Goal: Task Accomplishment & Management: Manage account settings

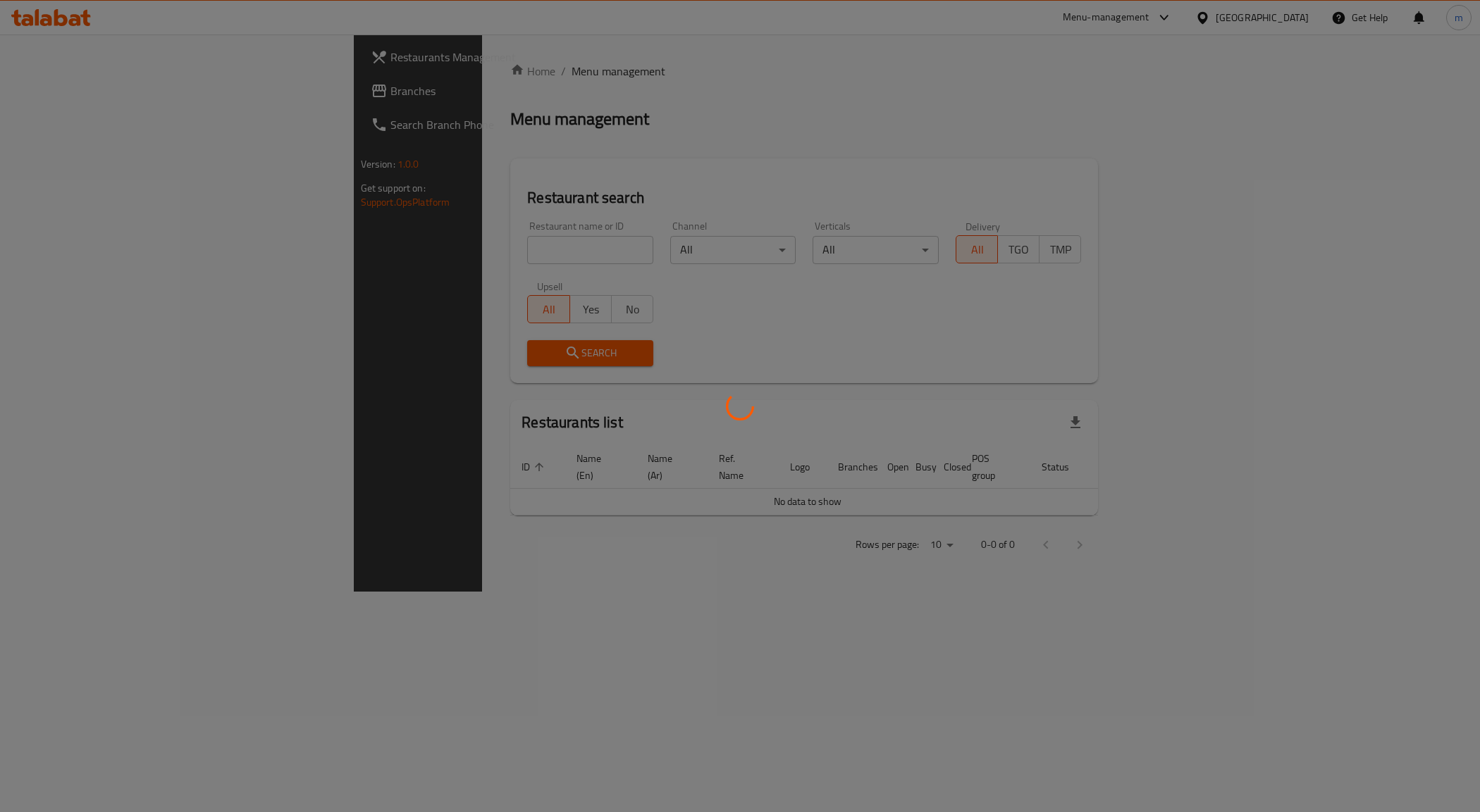
drag, startPoint x: 0, startPoint y: 0, endPoint x: 1279, endPoint y: 22, distance: 1279.2
click at [1279, 22] on div at bounding box center [740, 406] width 1480 height 812
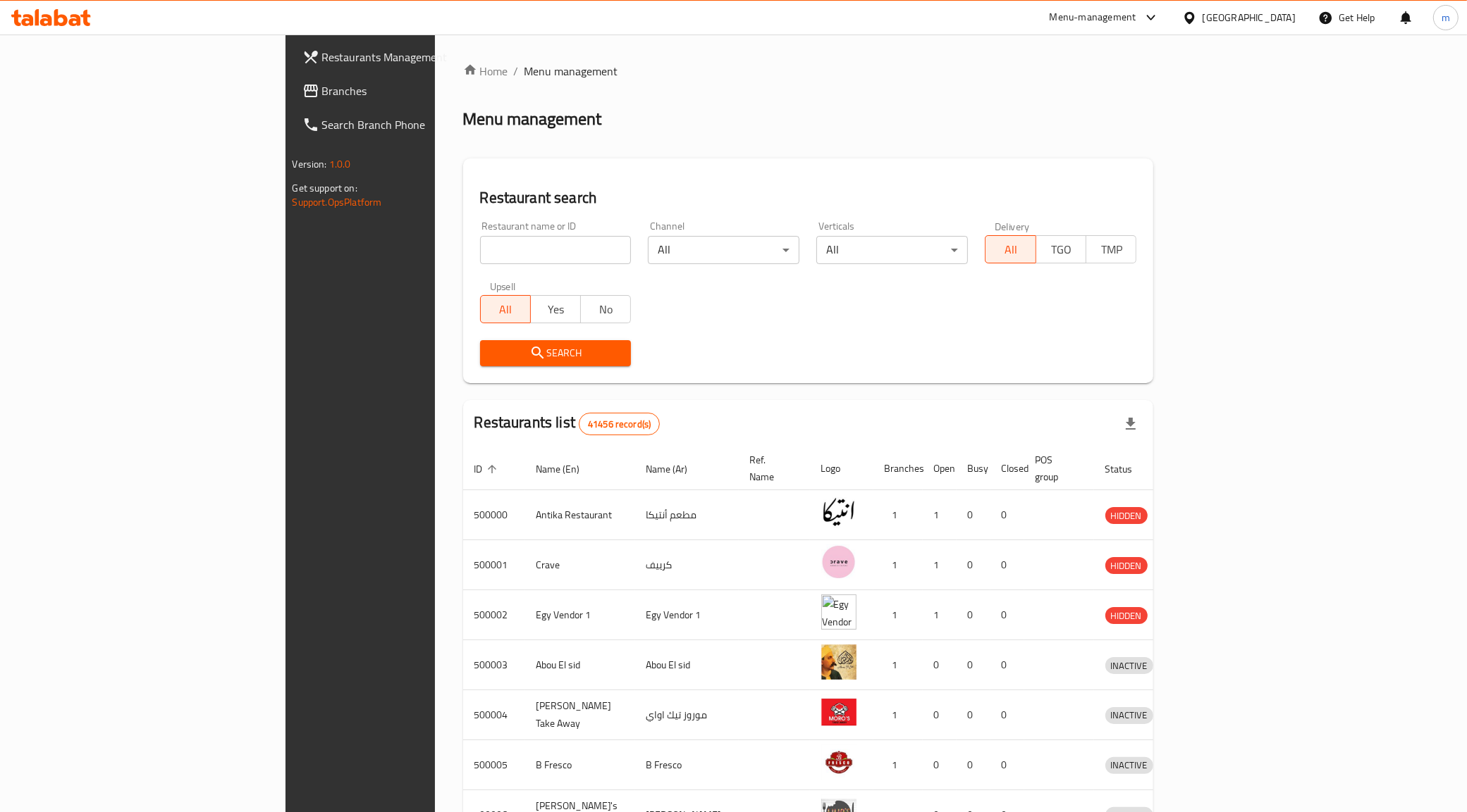
click at [1284, 21] on div "Egypt" at bounding box center [1249, 17] width 93 height 16
click at [1152, 365] on div "[GEOGRAPHIC_DATA]" at bounding box center [1142, 369] width 93 height 16
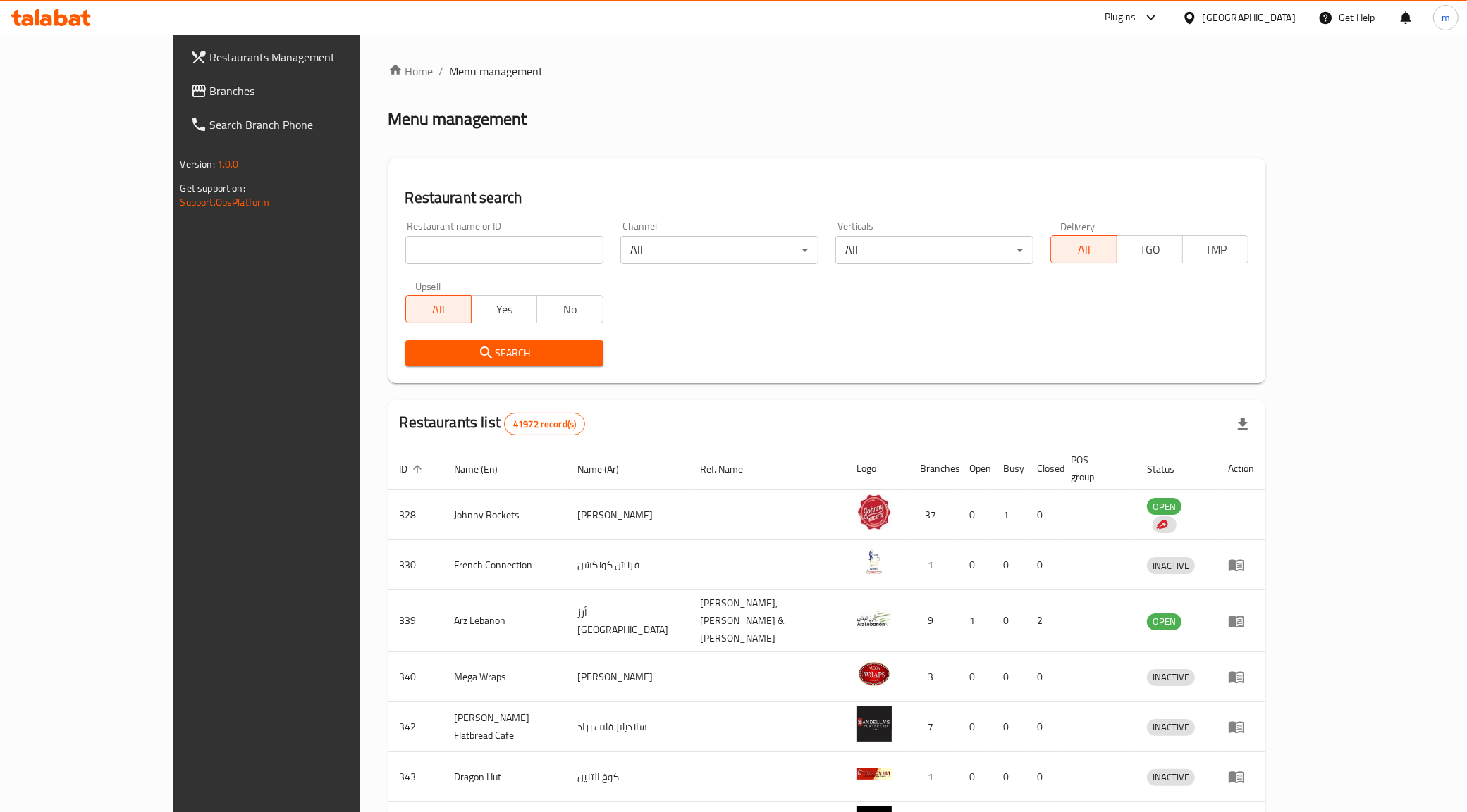
click at [210, 94] on span "Branches" at bounding box center [309, 90] width 198 height 17
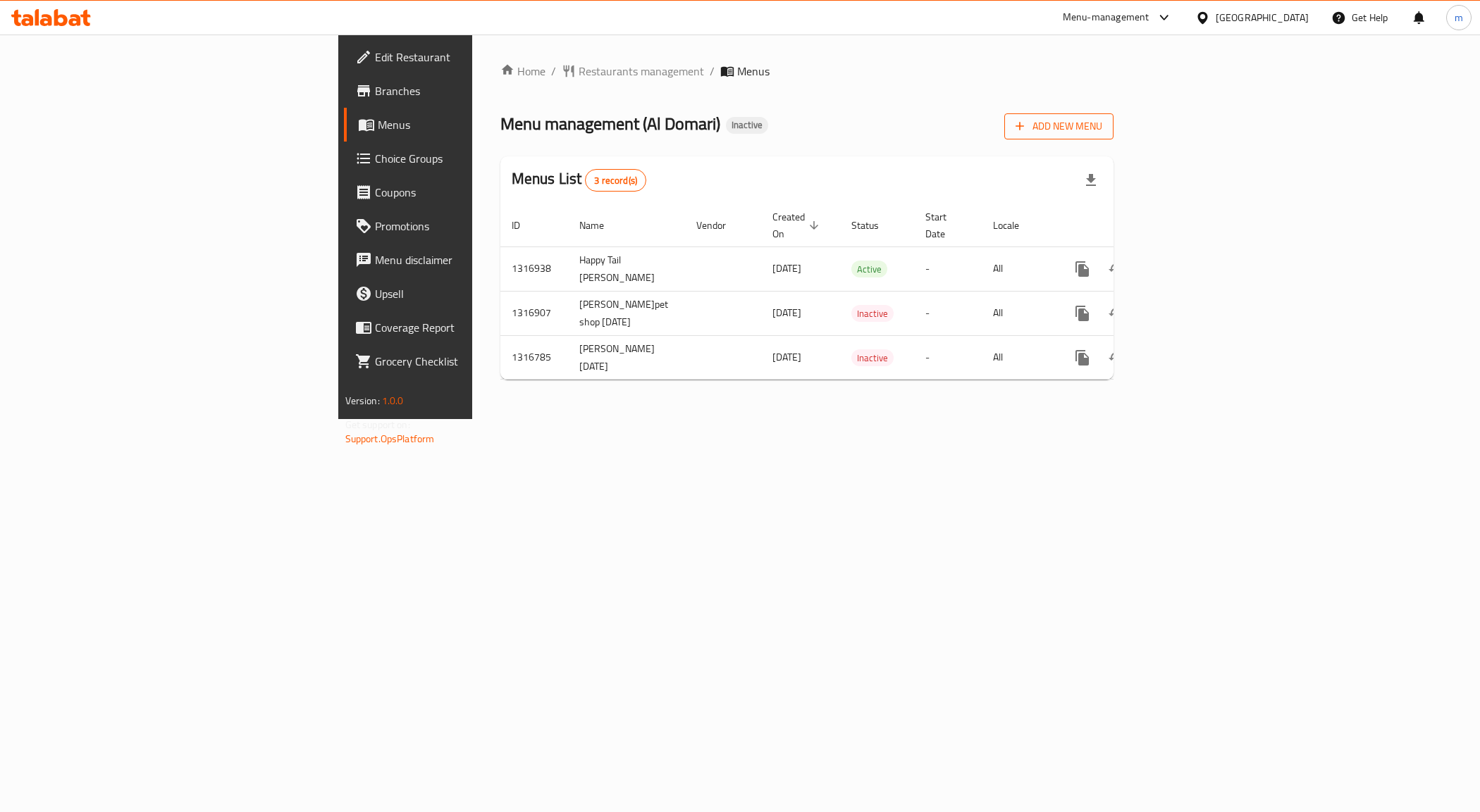
click at [1102, 125] on span "Add New Menu" at bounding box center [1059, 126] width 86 height 17
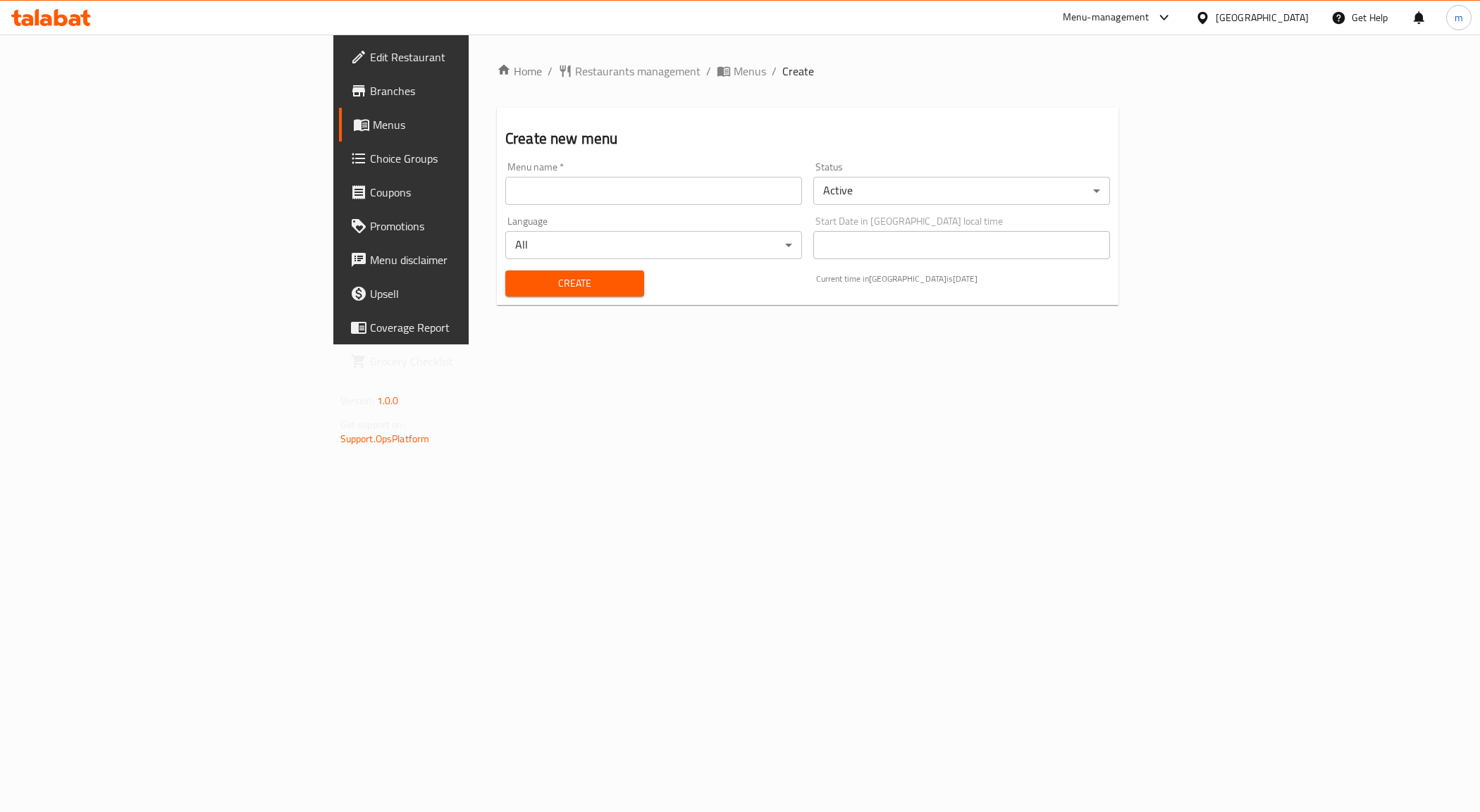
click at [505, 193] on input "text" at bounding box center [653, 191] width 296 height 28
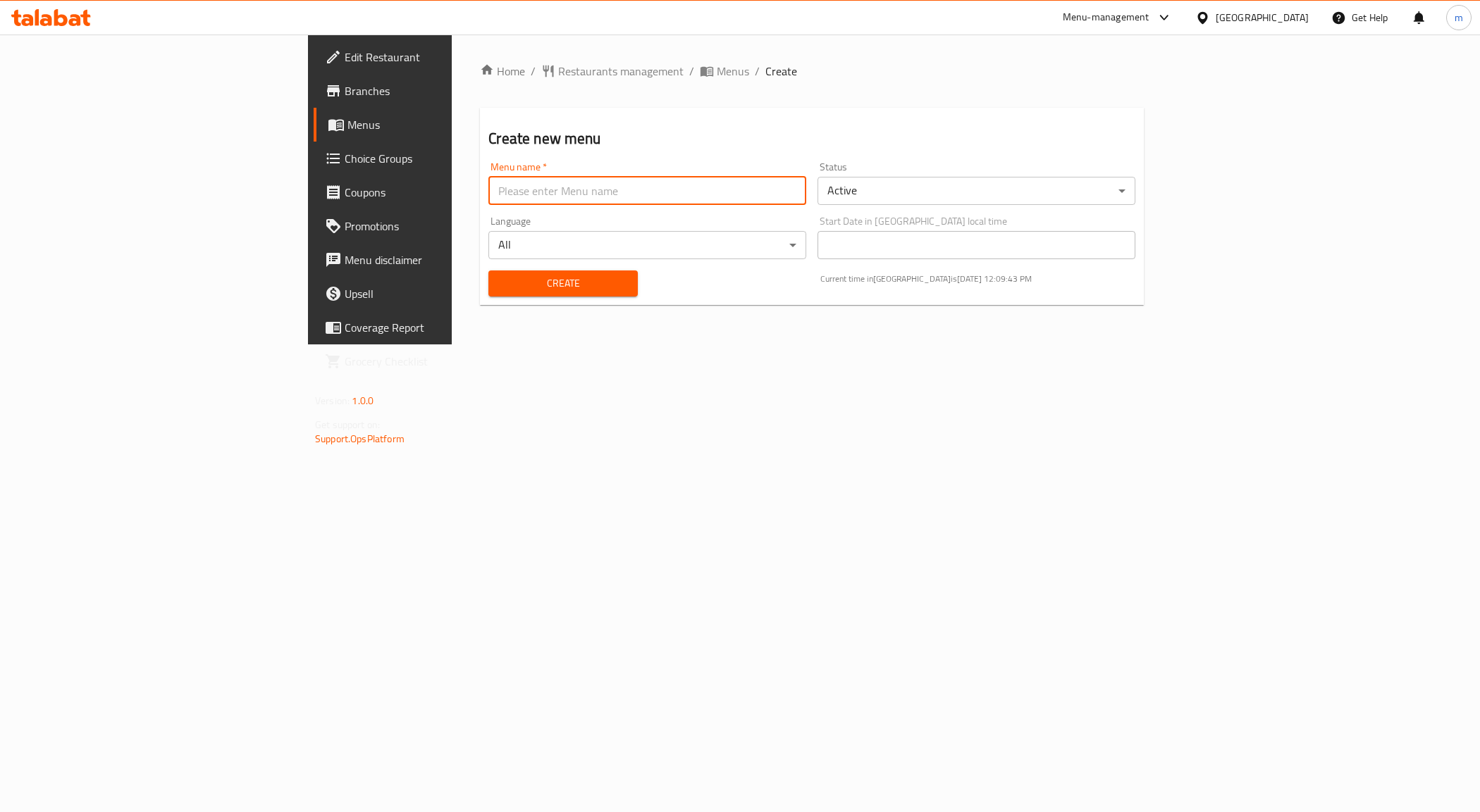
type input "Mohamed Mahmoud 8035 1st menu"
click at [480, 300] on div "Create" at bounding box center [562, 284] width 165 height 43
click at [488, 294] on button "Create" at bounding box center [562, 283] width 149 height 26
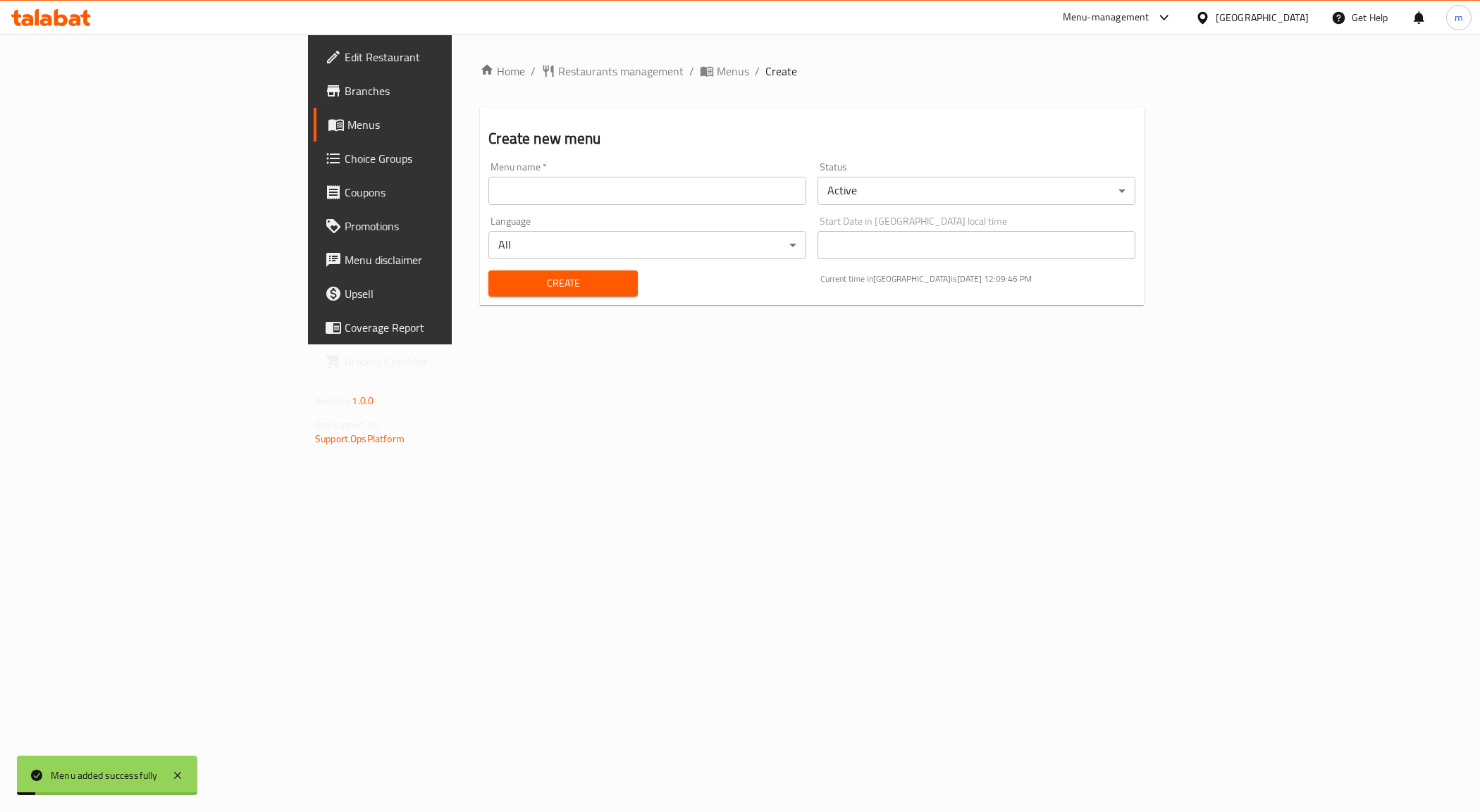
click at [347, 124] on span "Menus" at bounding box center [445, 125] width 197 height 17
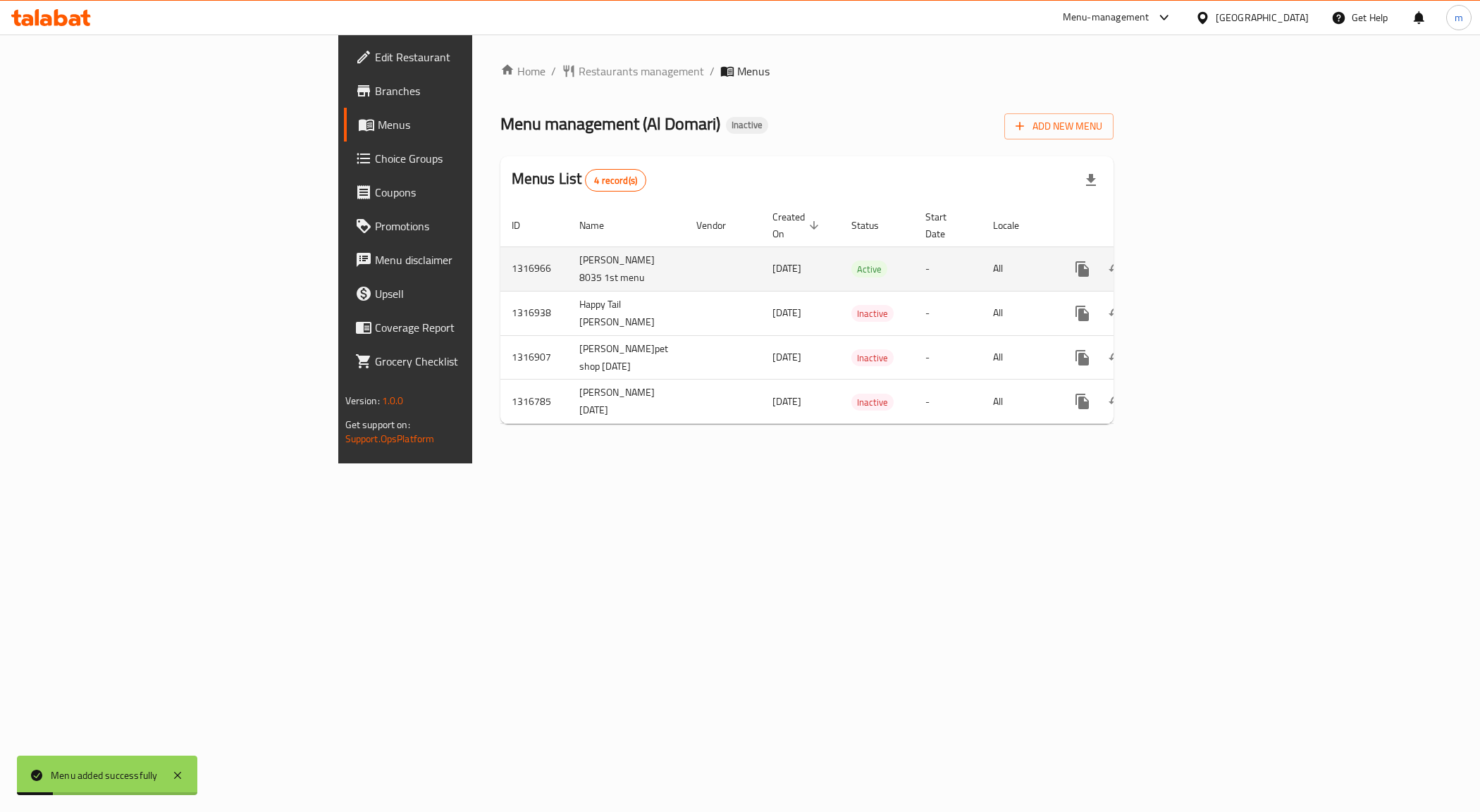
click at [1190, 264] on icon "enhanced table" at bounding box center [1184, 268] width 12 height 12
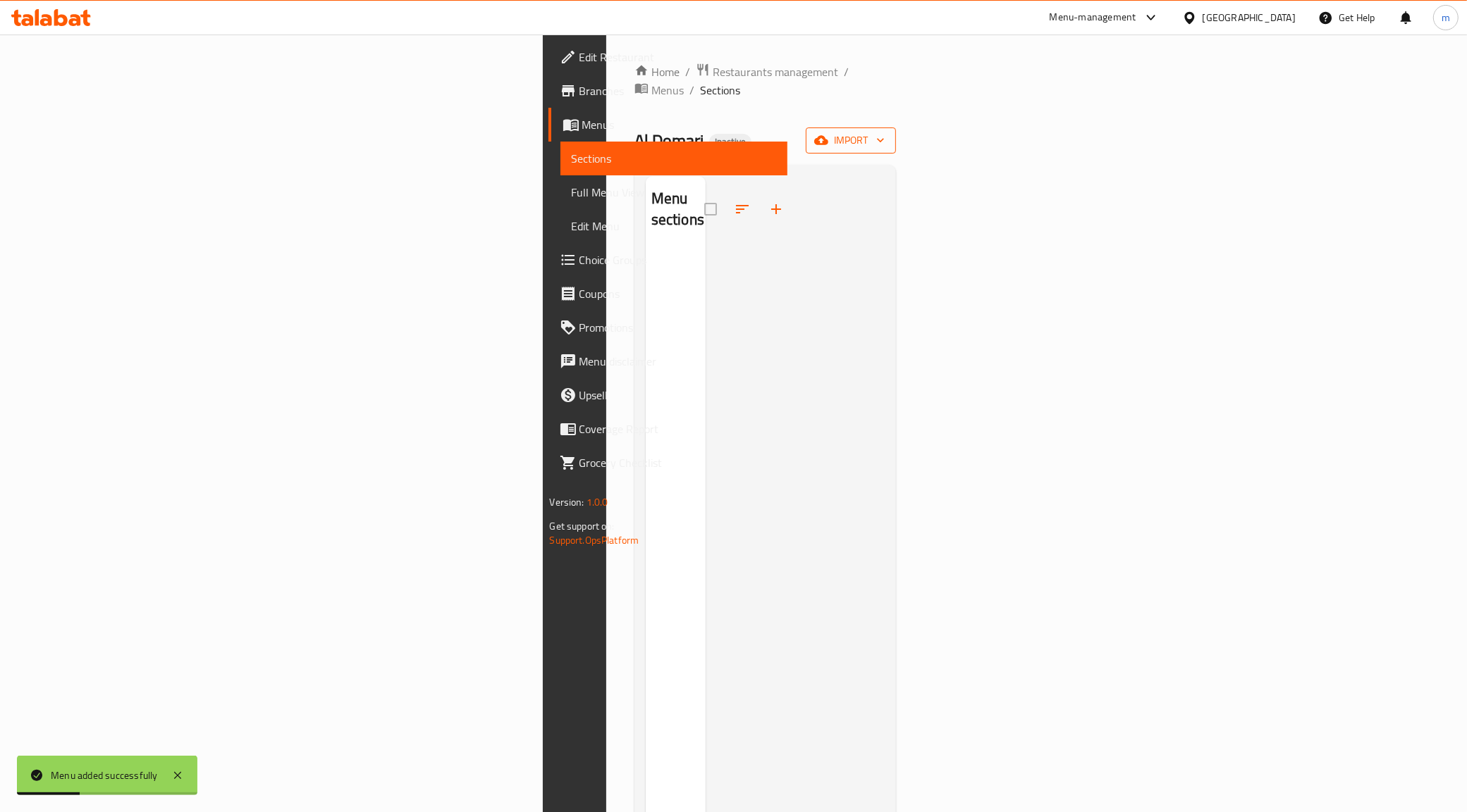
click at [895, 135] on button "import" at bounding box center [851, 140] width 91 height 26
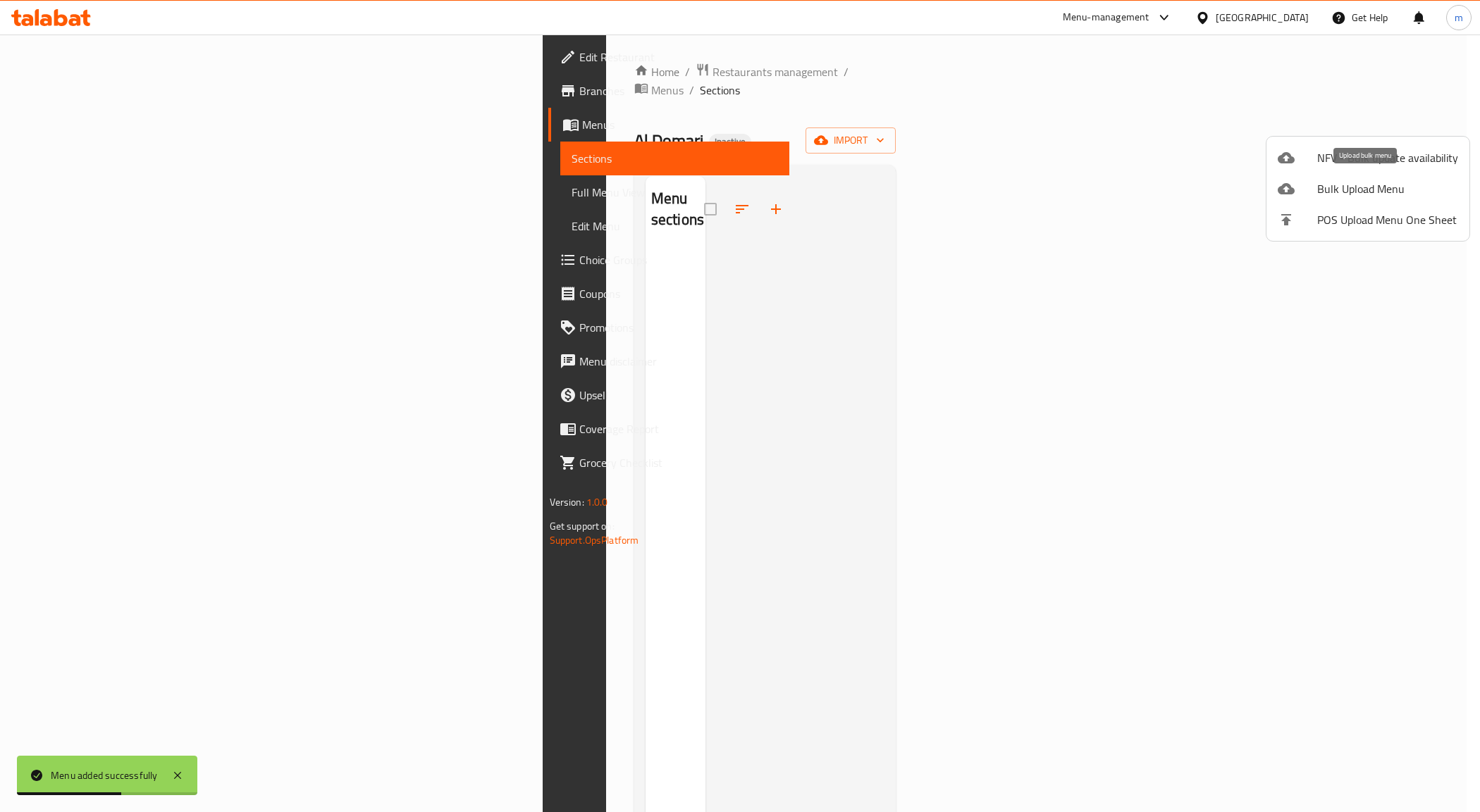
click at [1350, 188] on span "Bulk Upload Menu" at bounding box center [1388, 188] width 141 height 17
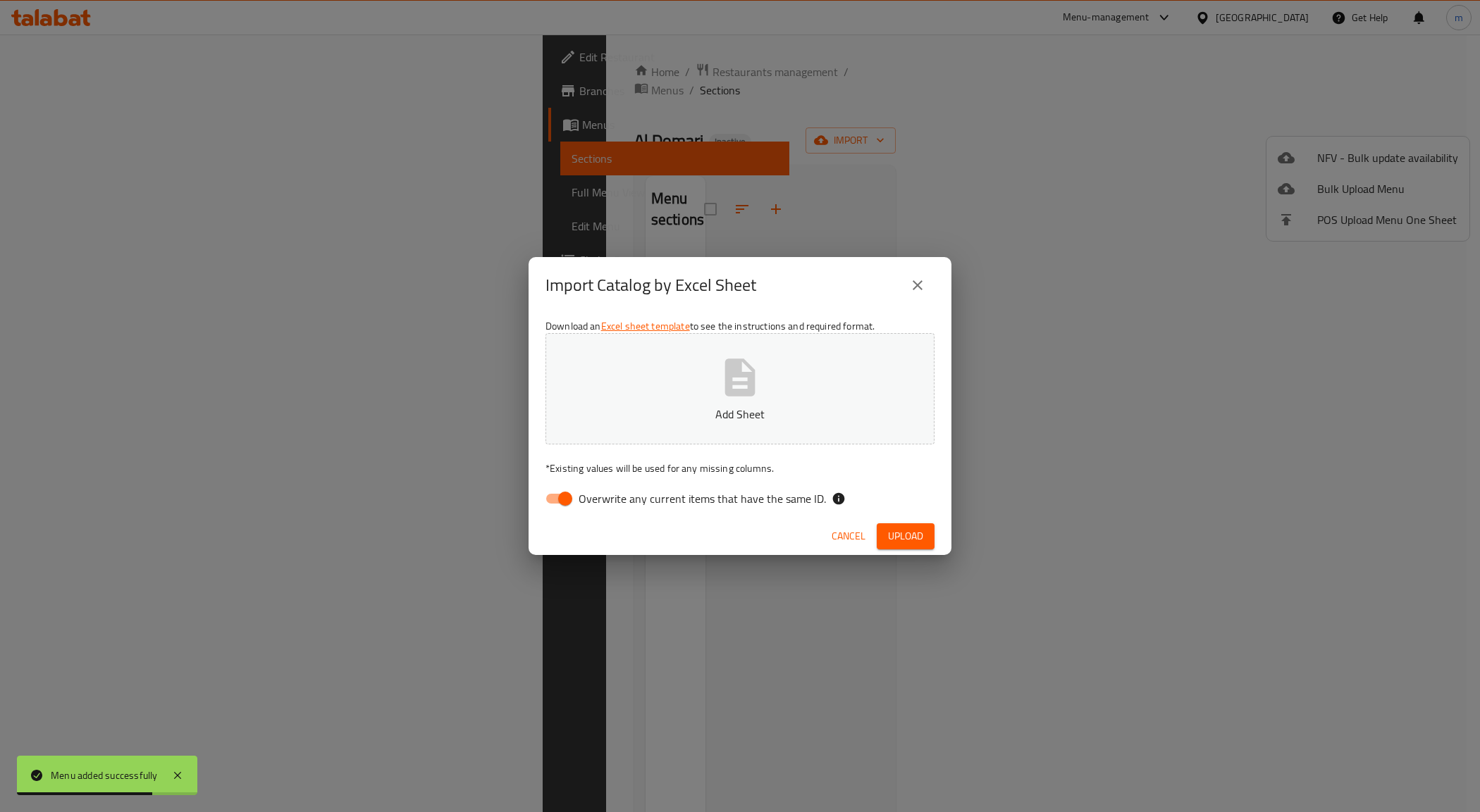
click at [586, 497] on span "Overwrite any current items that have the same ID." at bounding box center [703, 499] width 247 height 17
click at [586, 497] on input "Overwrite any current items that have the same ID." at bounding box center [565, 499] width 81 height 27
checkbox input "false"
click at [715, 399] on button "Add Sheet" at bounding box center [740, 389] width 389 height 111
click at [916, 537] on span "Upload" at bounding box center [905, 536] width 35 height 17
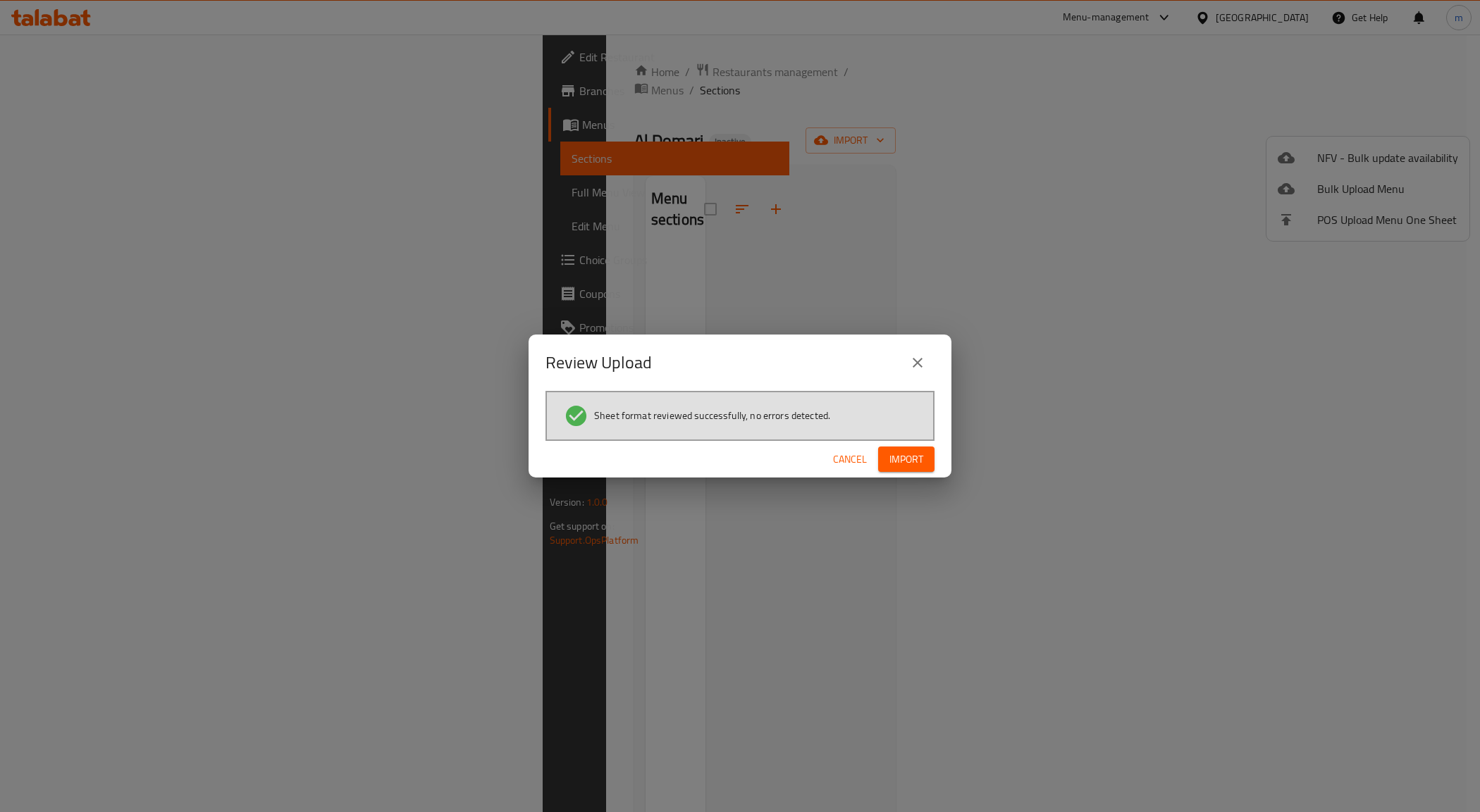
click at [916, 462] on span "Import" at bounding box center [906, 459] width 34 height 17
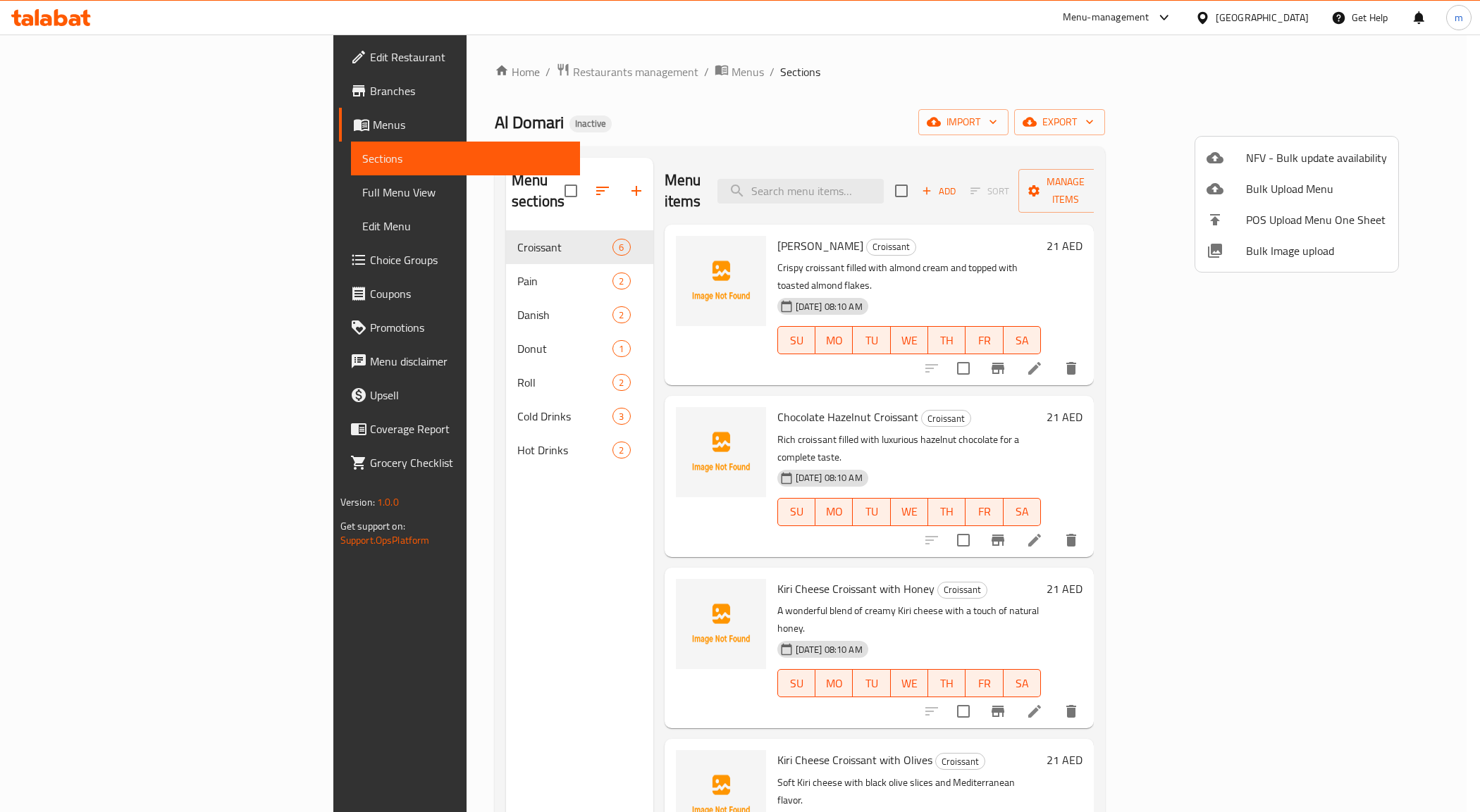
click at [76, 203] on div at bounding box center [740, 406] width 1480 height 812
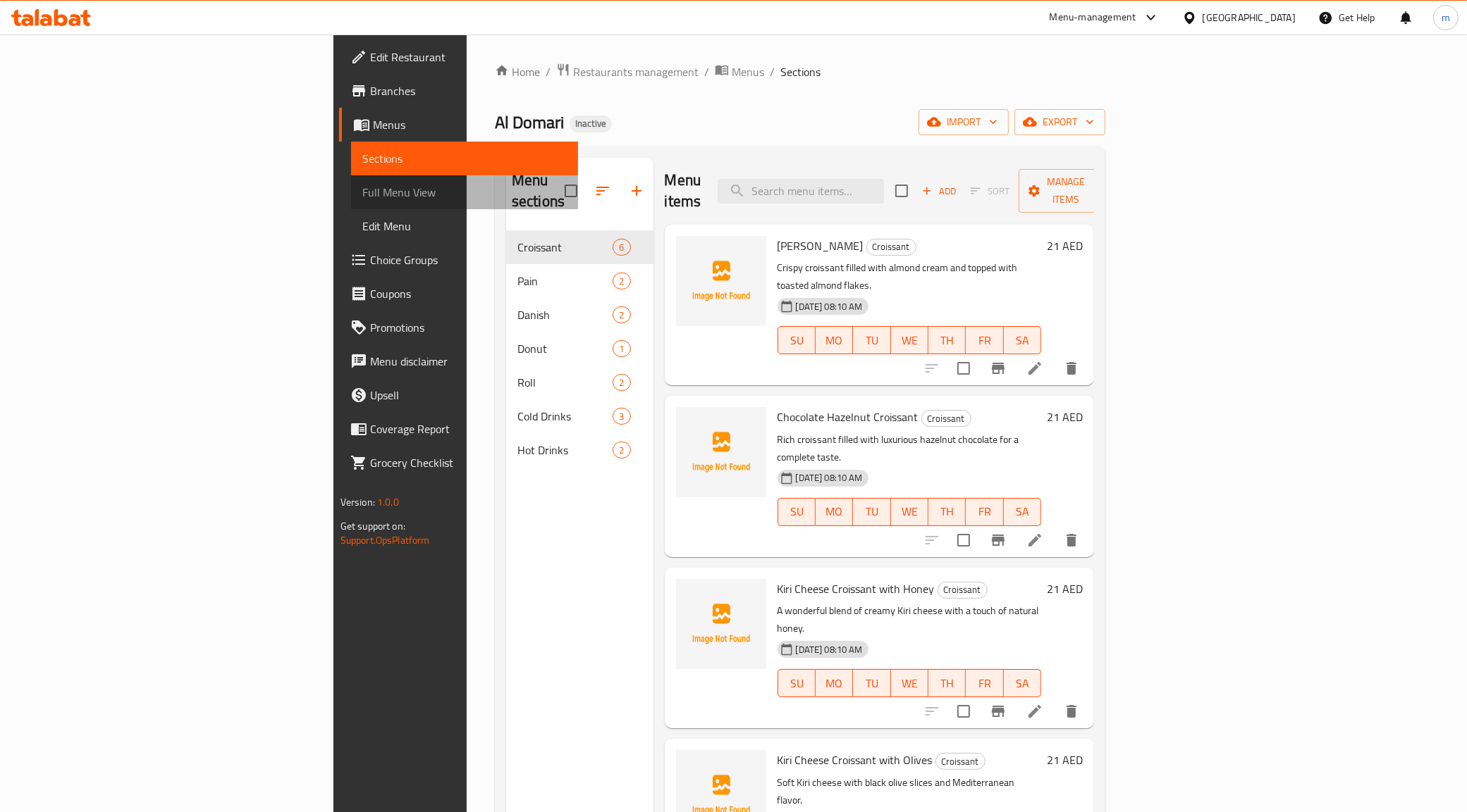
click at [362, 183] on span "Full Menu View" at bounding box center [464, 192] width 205 height 17
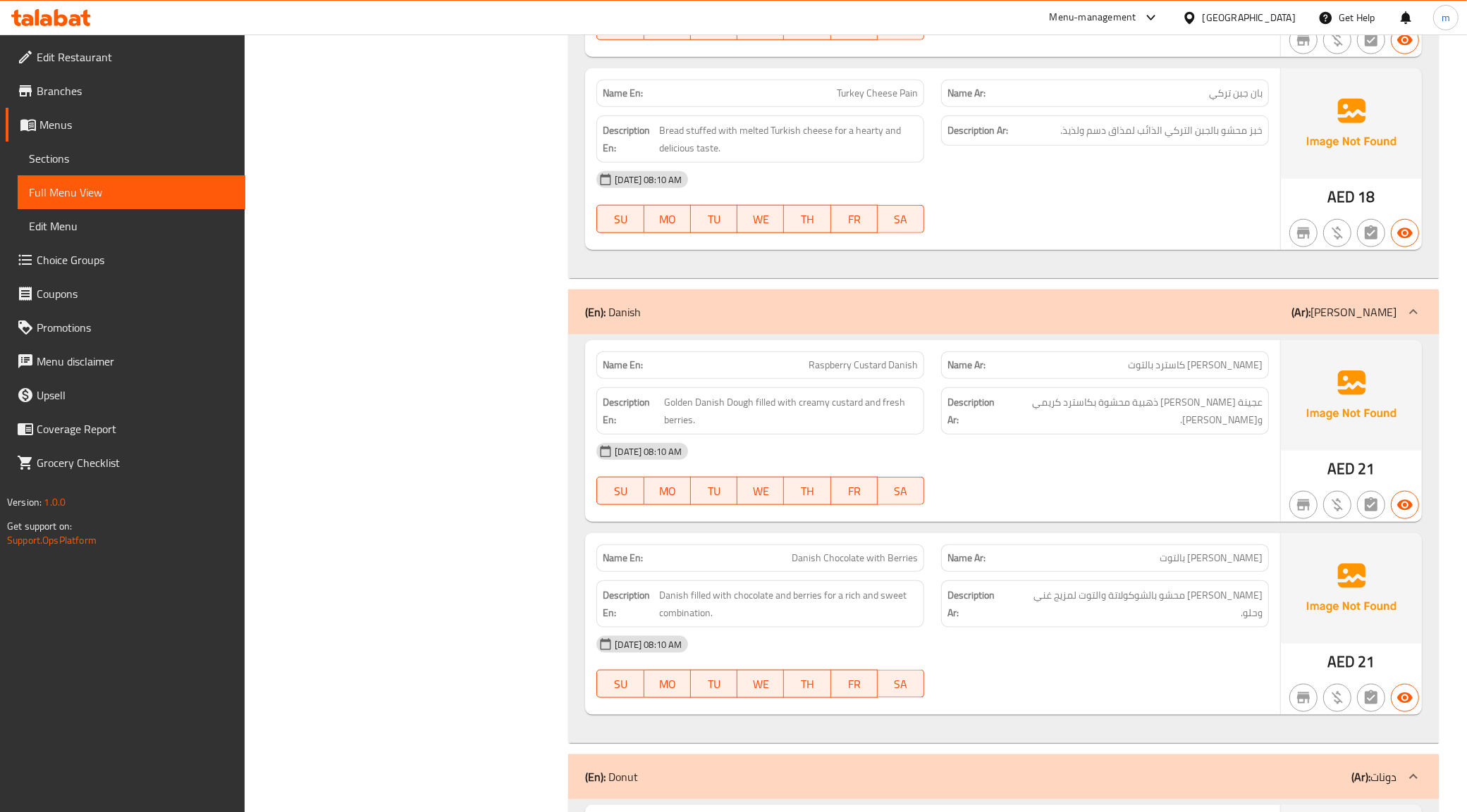
scroll to position [1673, 0]
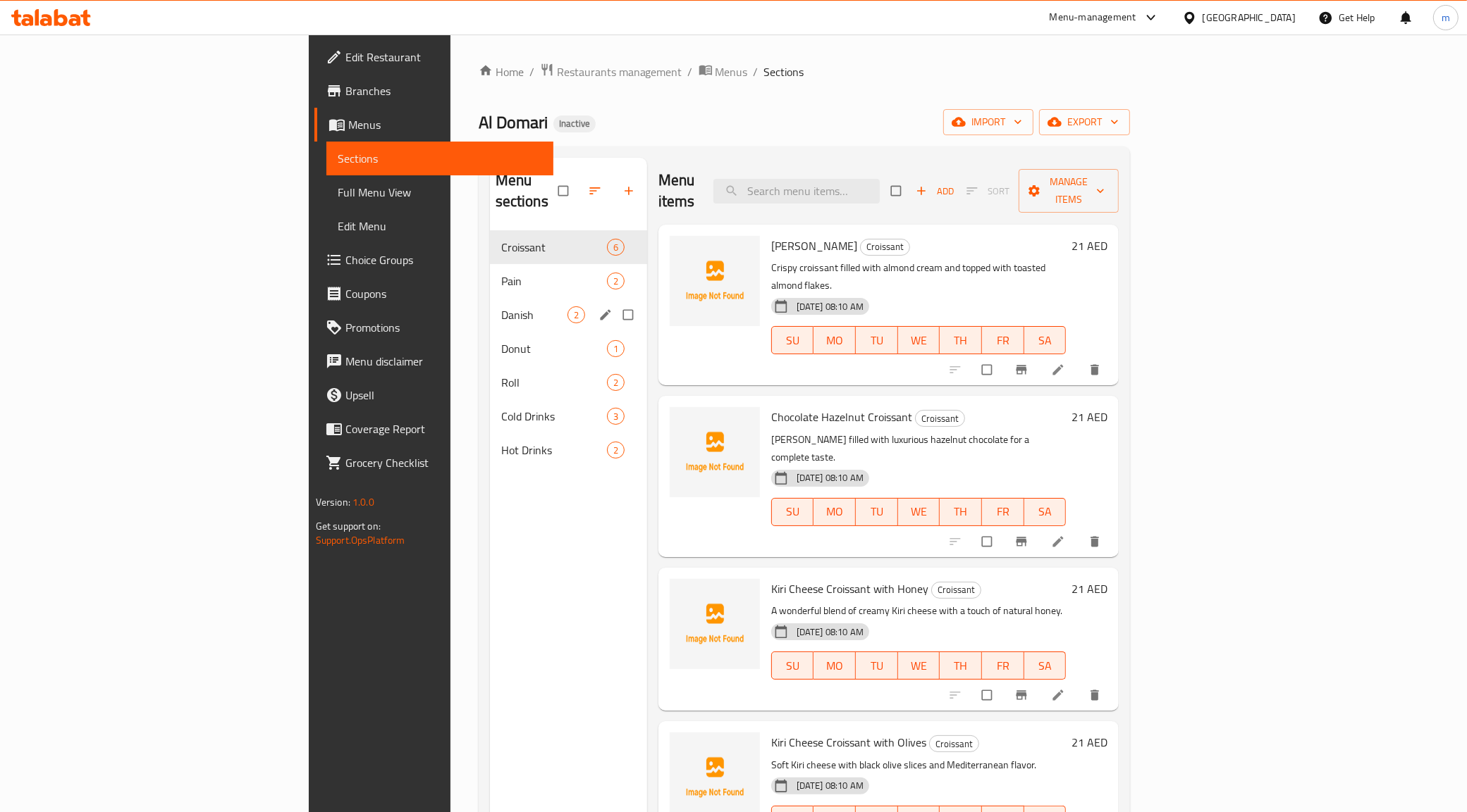
click at [490, 298] on div "Danish 2" at bounding box center [568, 315] width 157 height 34
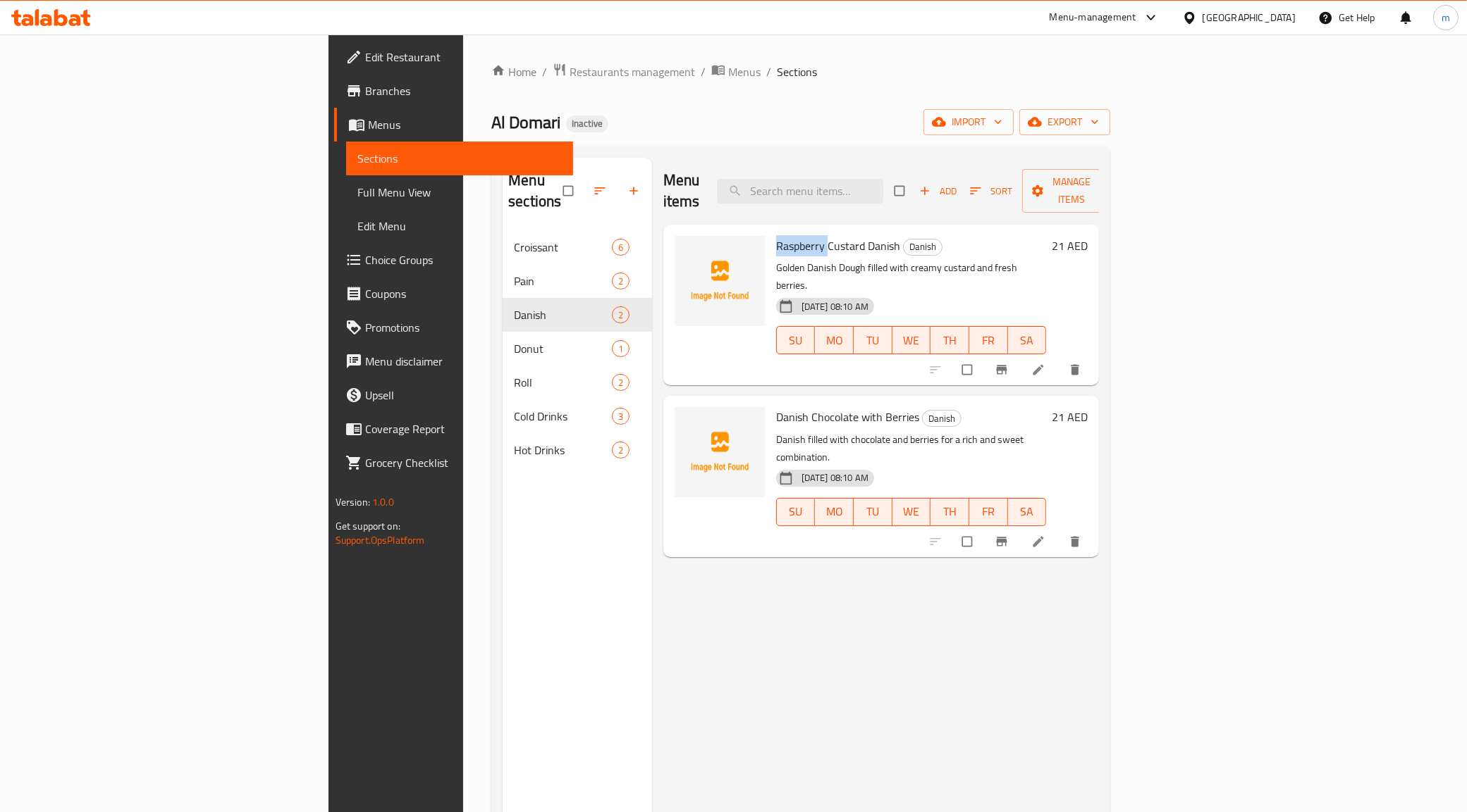
drag, startPoint x: 744, startPoint y: 223, endPoint x: 691, endPoint y: 223, distance: 53.0
click at [770, 230] on div "Raspberry Custard Danish Danish Golden Danish Dough filled with creamy custard …" at bounding box center [910, 305] width 282 height 149
copy span "Raspberry"
click at [817, 407] on span "Danish Chocolate with Berries" at bounding box center [847, 417] width 143 height 21
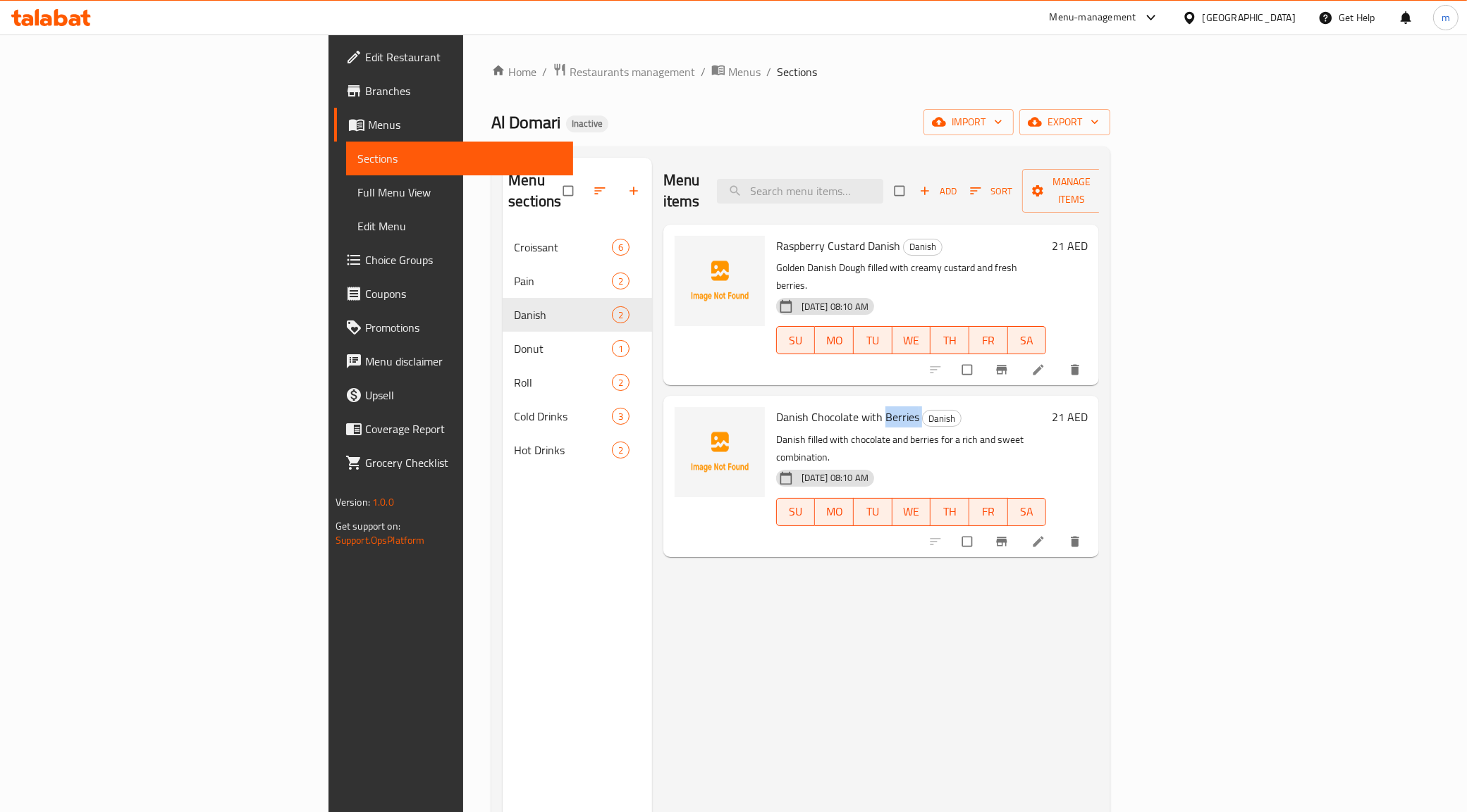
click at [817, 407] on span "Danish Chocolate with Berries" at bounding box center [847, 417] width 143 height 21
copy h6 "Danish Chocolate with Berries"
click at [1059, 359] on li at bounding box center [1040, 369] width 40 height 22
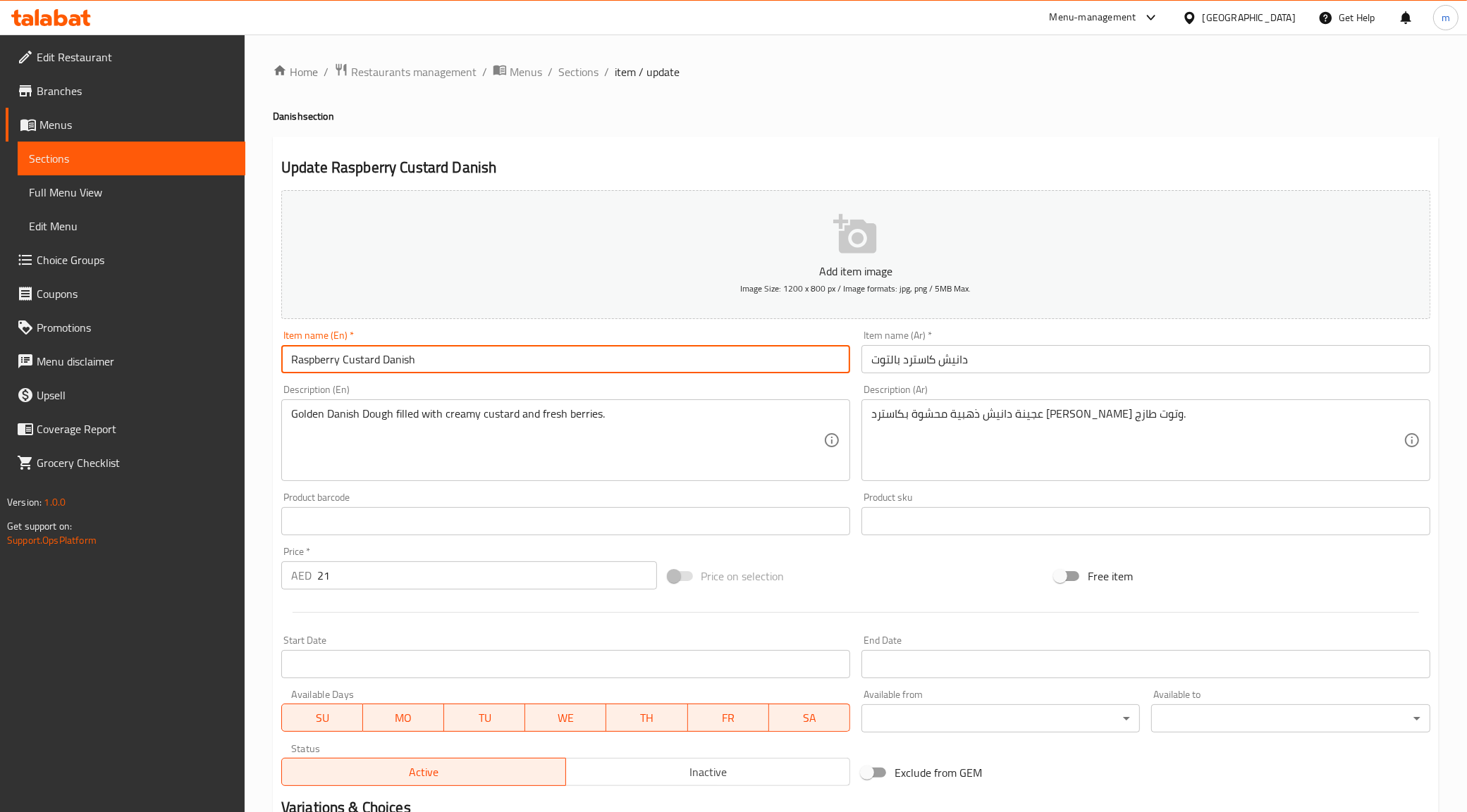
drag, startPoint x: 343, startPoint y: 361, endPoint x: 196, endPoint y: 394, distance: 150.7
click at [198, 394] on div "Edit Restaurant Branches Menus Sections Full Menu View Edit Menu Choice Groups …" at bounding box center [734, 510] width 1467 height 950
paste input "Danish Chocolate with Berries"
drag, startPoint x: 435, startPoint y: 364, endPoint x: 471, endPoint y: 364, distance: 36.0
click at [471, 364] on input "Danish Chocolate with Berries Custard Danish" at bounding box center [566, 360] width 569 height 28
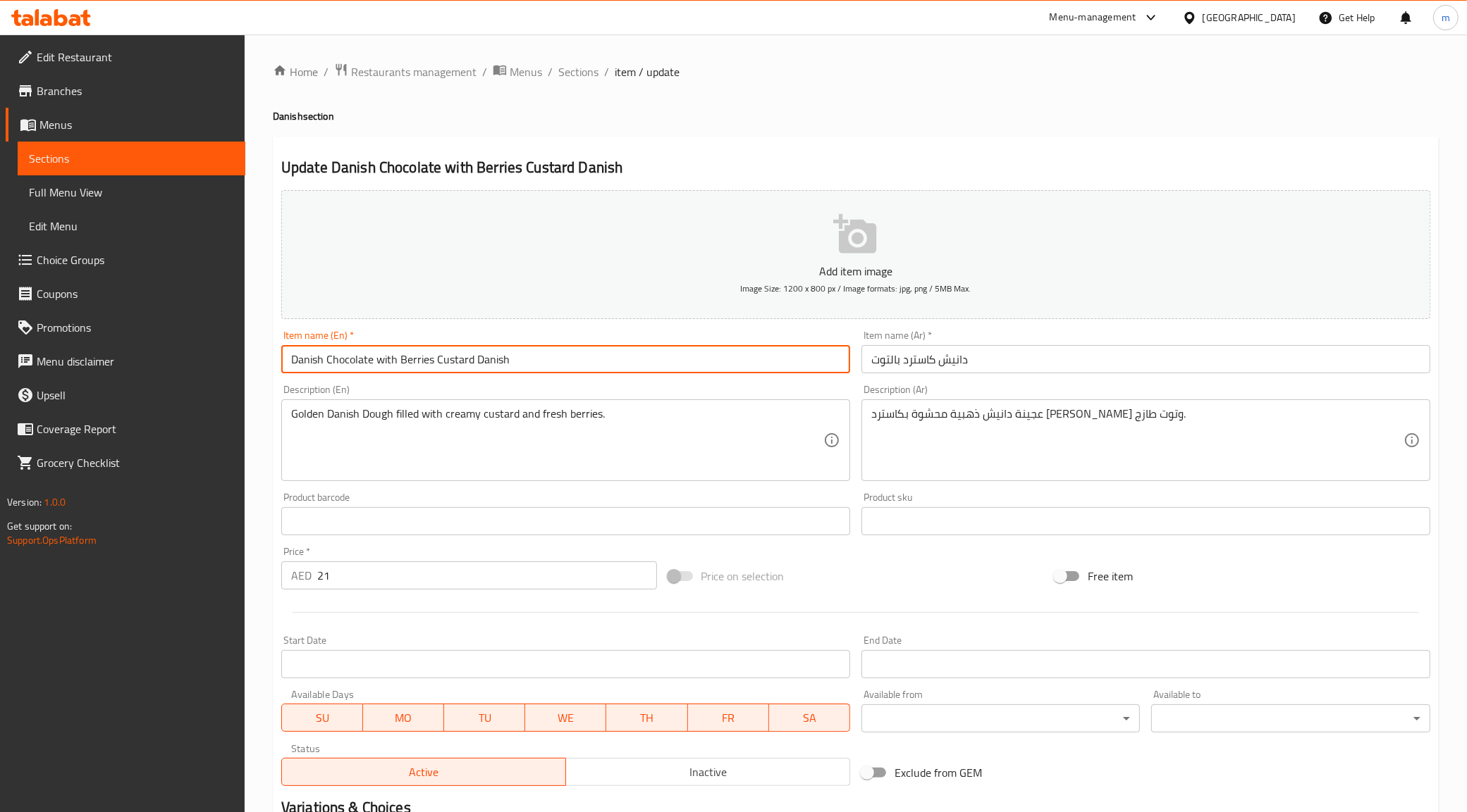
click at [537, 364] on input "Danish Chocolate with Berries Custard Danish" at bounding box center [566, 360] width 569 height 28
drag, startPoint x: 369, startPoint y: 355, endPoint x: 328, endPoint y: 365, distance: 42.2
click at [328, 365] on input "Danish Chocolate with Berries" at bounding box center [566, 360] width 569 height 28
paste input "ustard"
click at [368, 363] on input "Danish Custarde with Berries" at bounding box center [566, 360] width 569 height 28
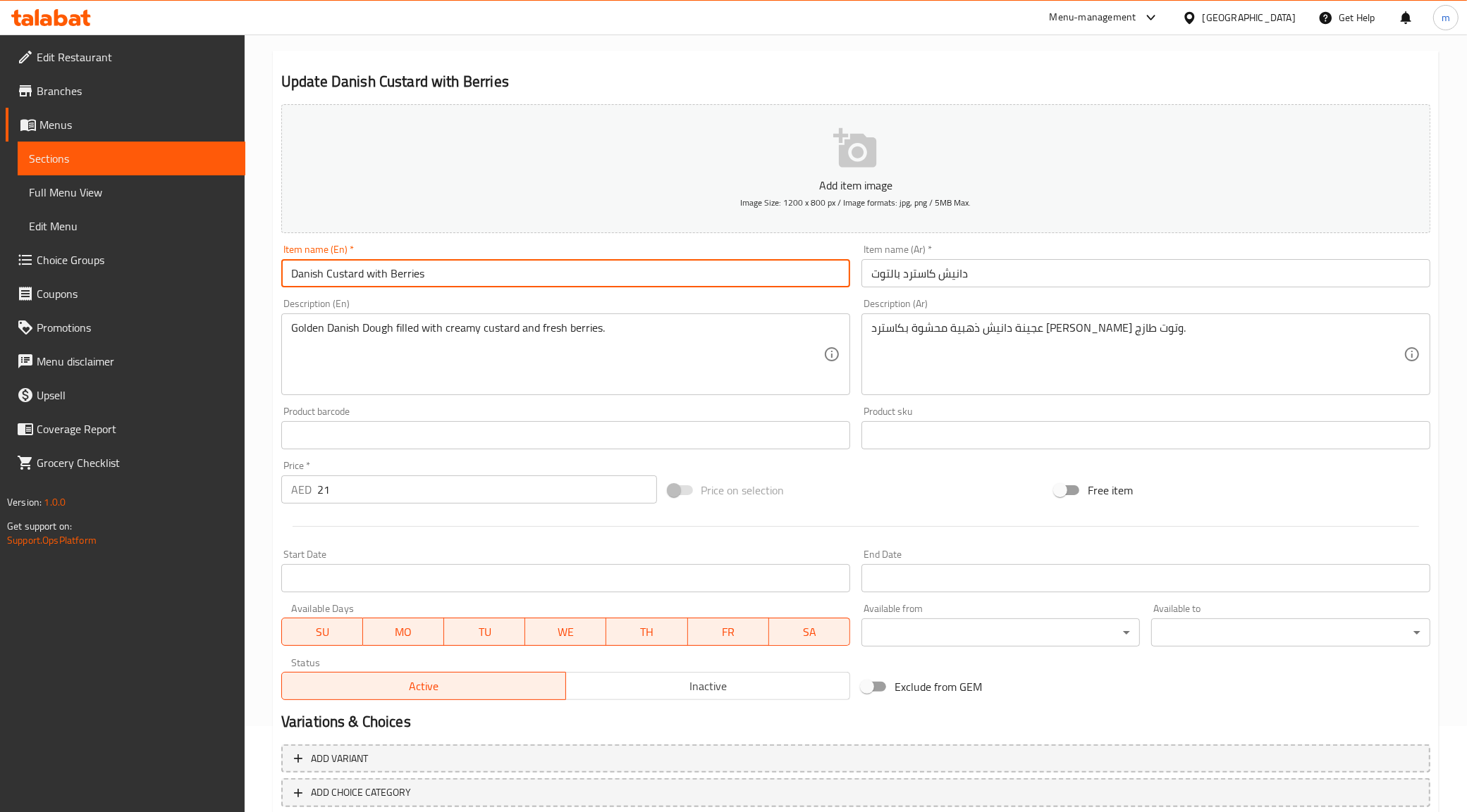
scroll to position [169, 0]
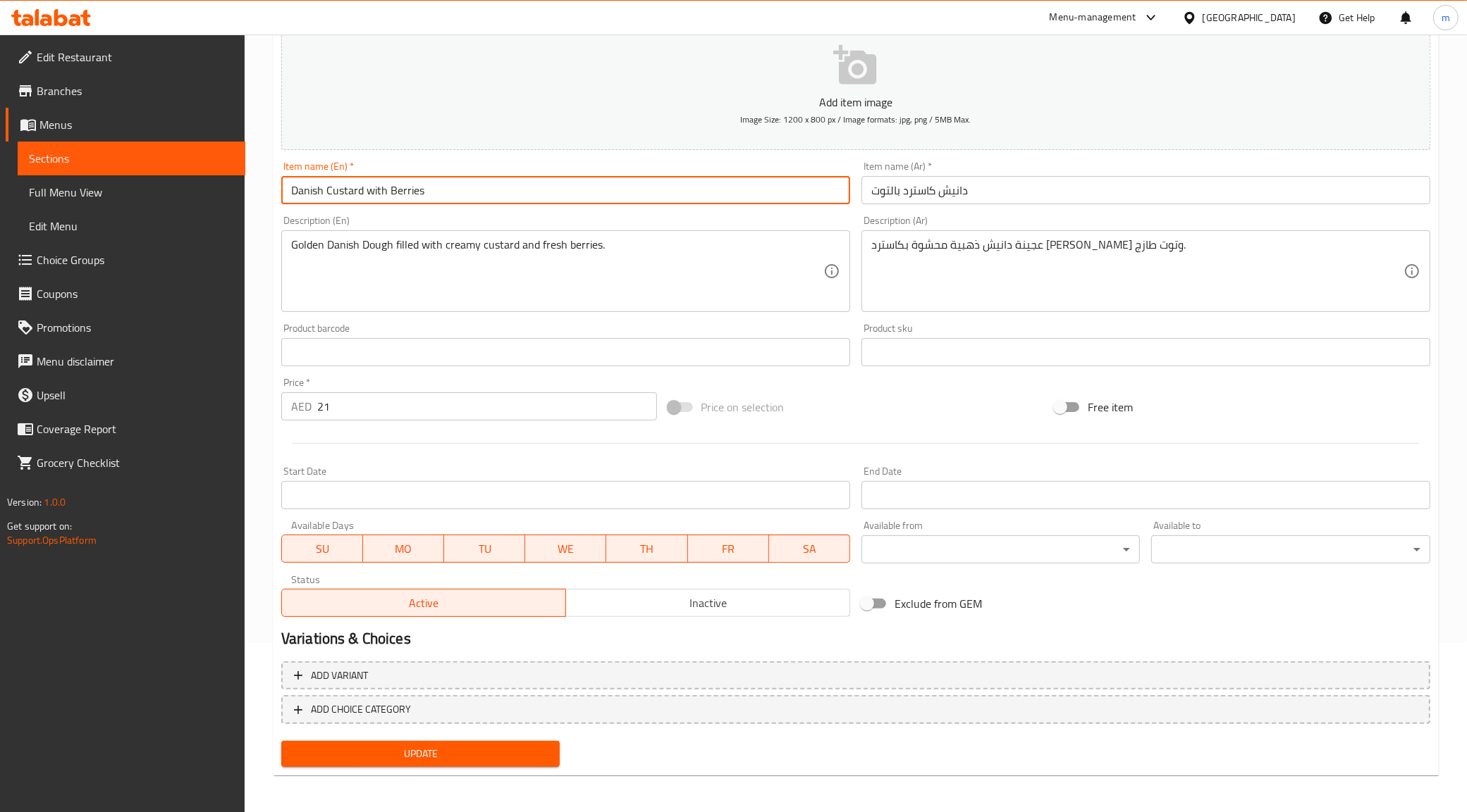
type input "Danish Custard with Berries"
click at [427, 761] on button "Update" at bounding box center [421, 754] width 279 height 26
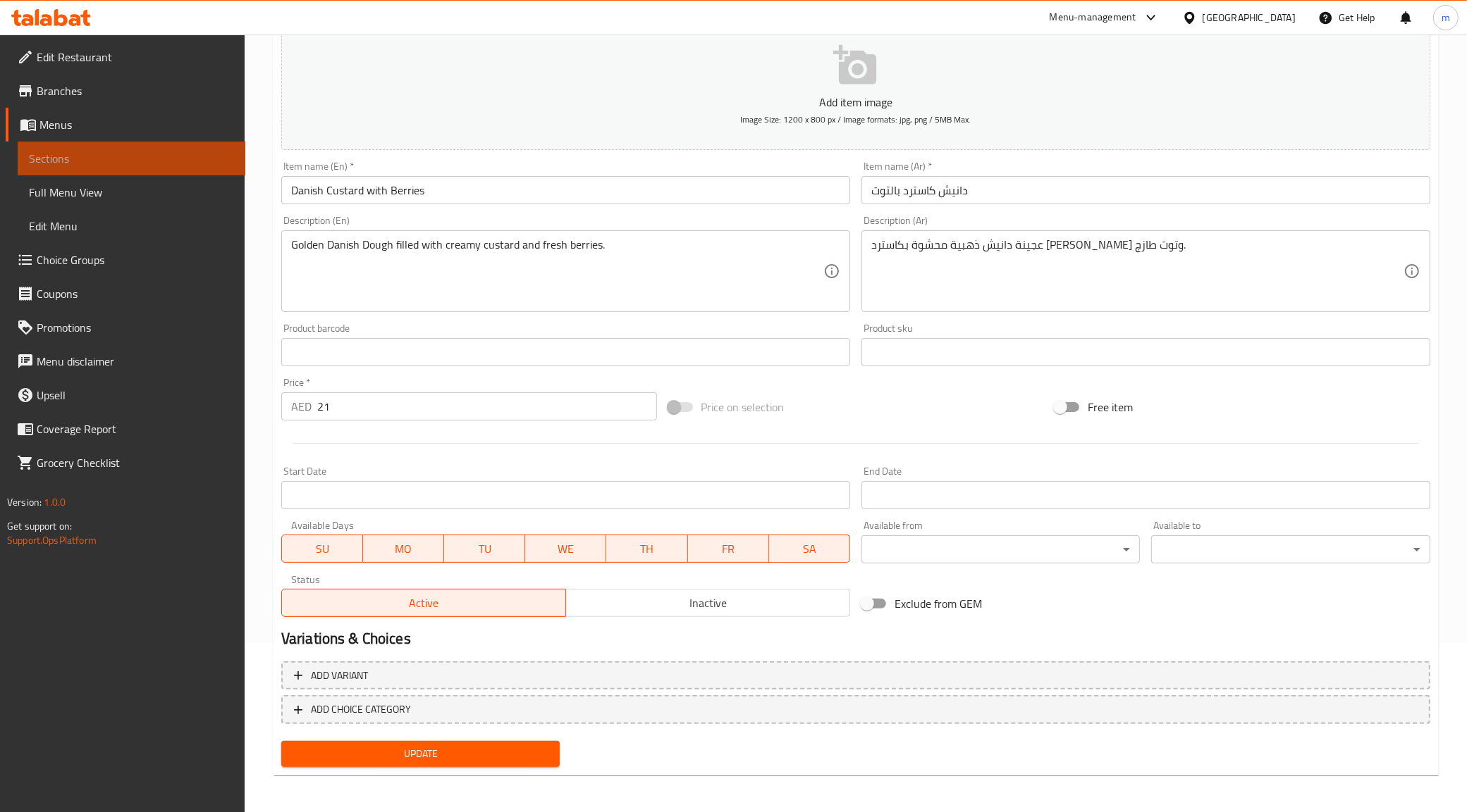
click at [159, 144] on link "Sections" at bounding box center [131, 159] width 228 height 34
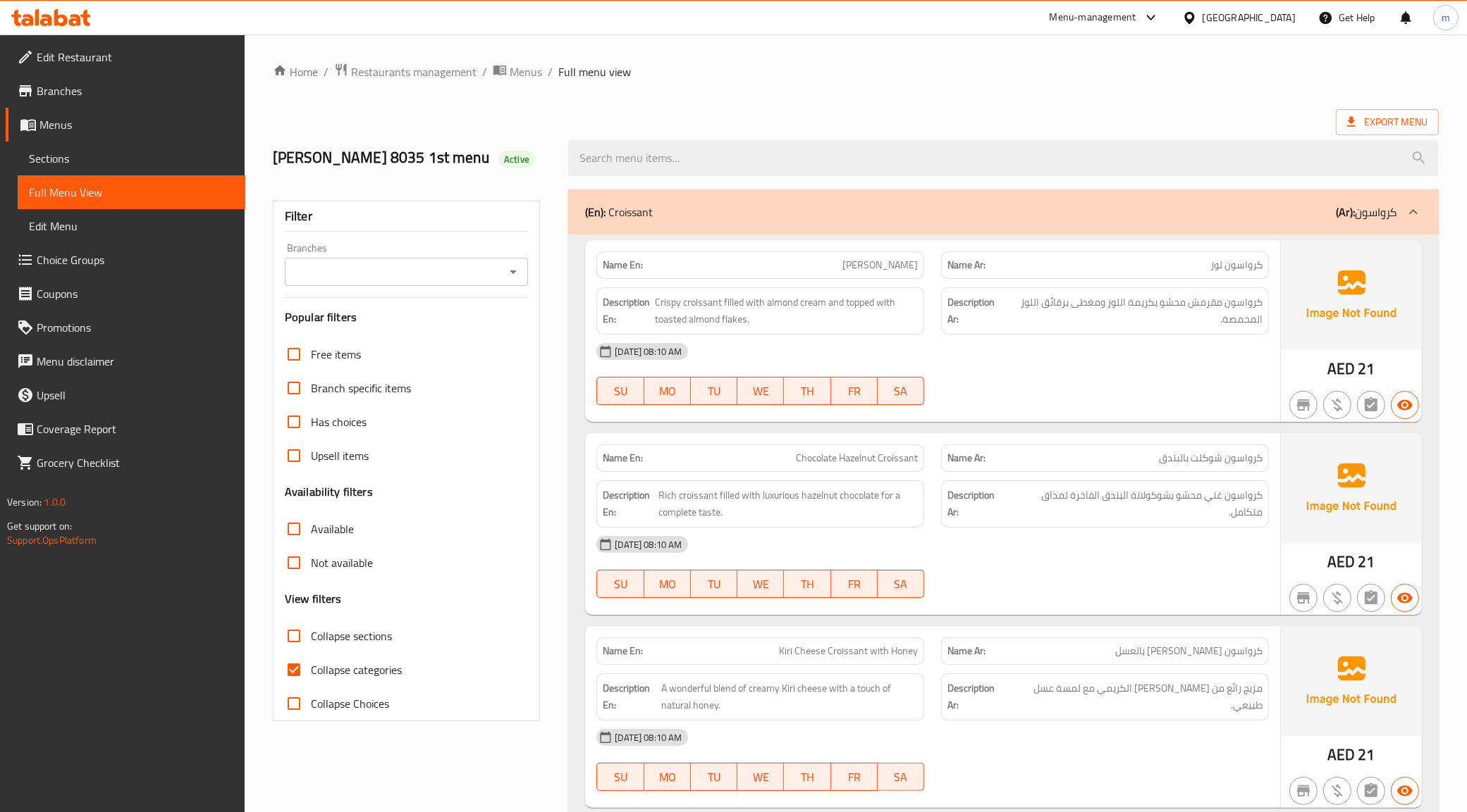
click at [326, 675] on span "Collapse categories" at bounding box center [356, 670] width 91 height 17
click at [311, 675] on input "Collapse categories" at bounding box center [293, 670] width 34 height 34
checkbox input "false"
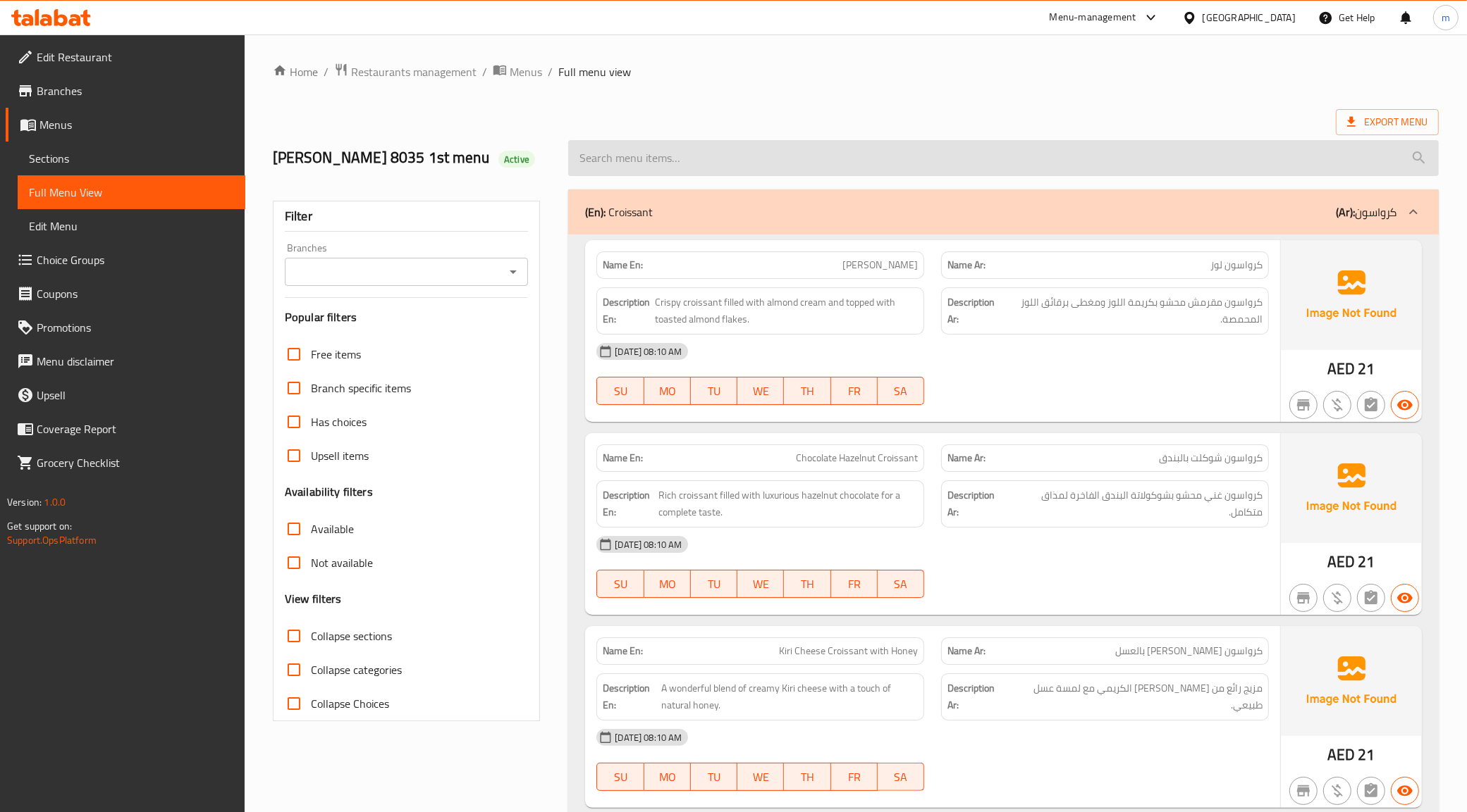
click at [1418, 143] on input "search" at bounding box center [1003, 158] width 871 height 36
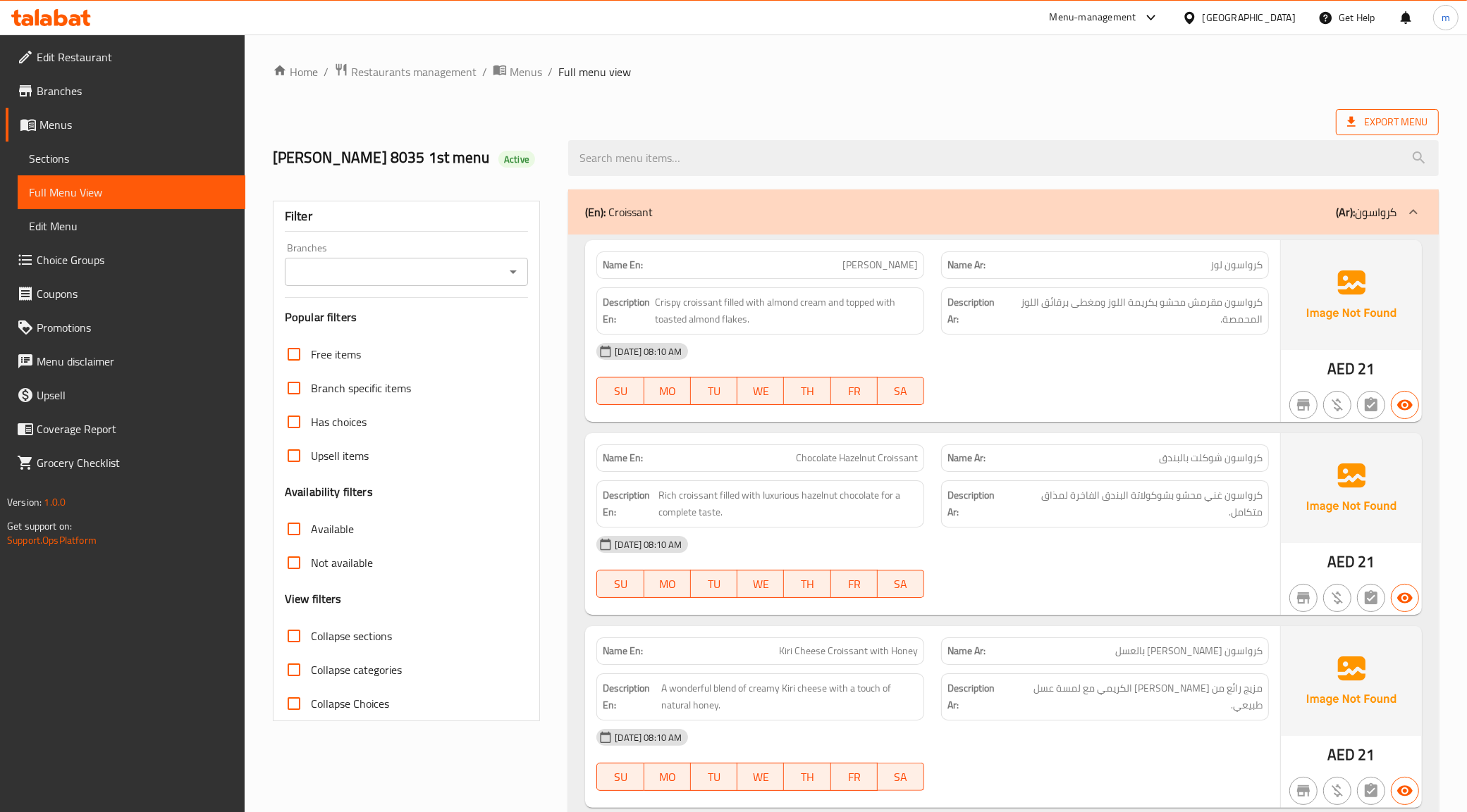
click at [1415, 134] on span "Export Menu" at bounding box center [1387, 122] width 103 height 26
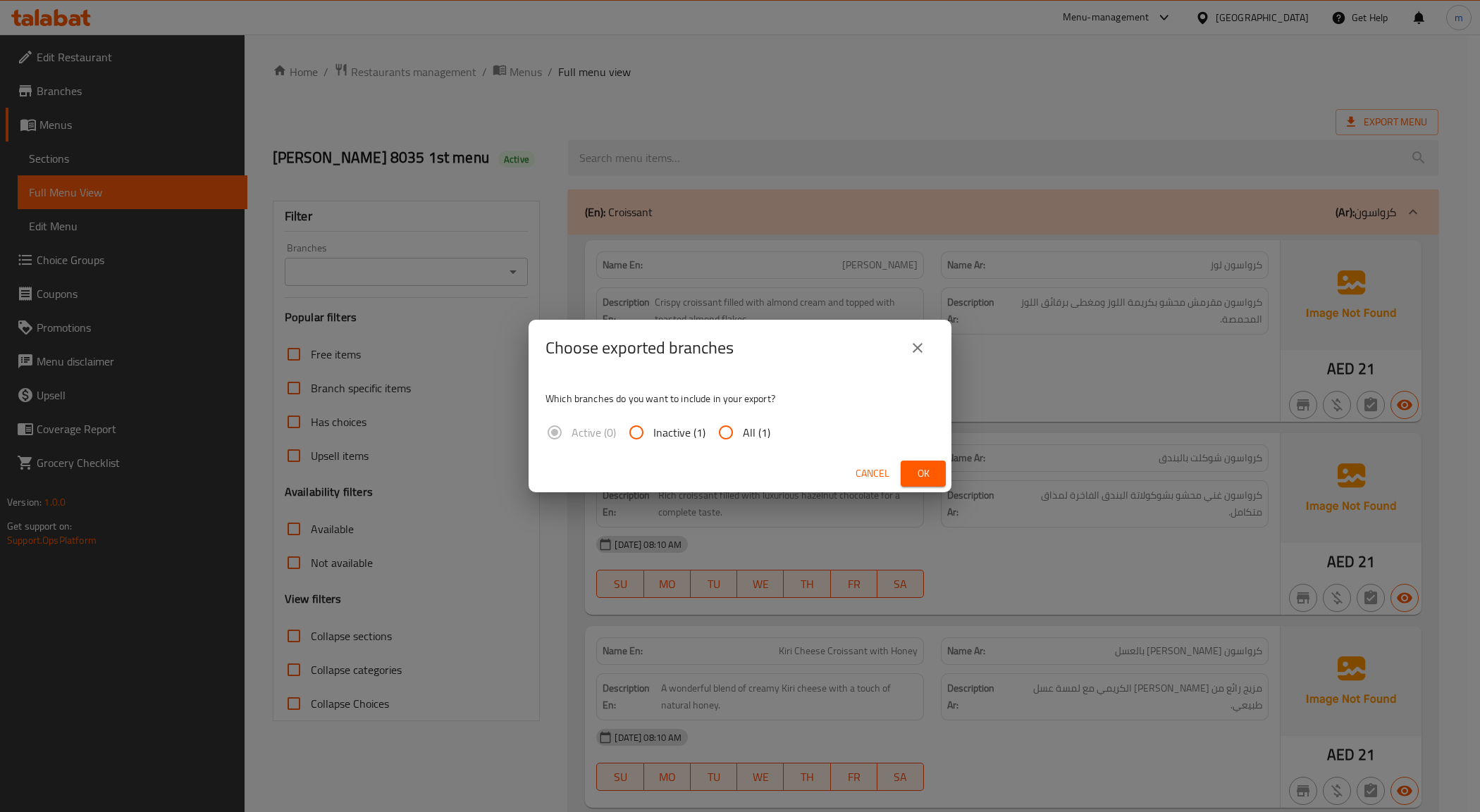
click at [689, 440] on span "Inactive (1)" at bounding box center [679, 433] width 52 height 17
click at [654, 440] on input "Inactive (1)" at bounding box center [636, 433] width 34 height 34
radio input "true"
click at [709, 432] on input "All (1)" at bounding box center [726, 433] width 34 height 34
radio input "true"
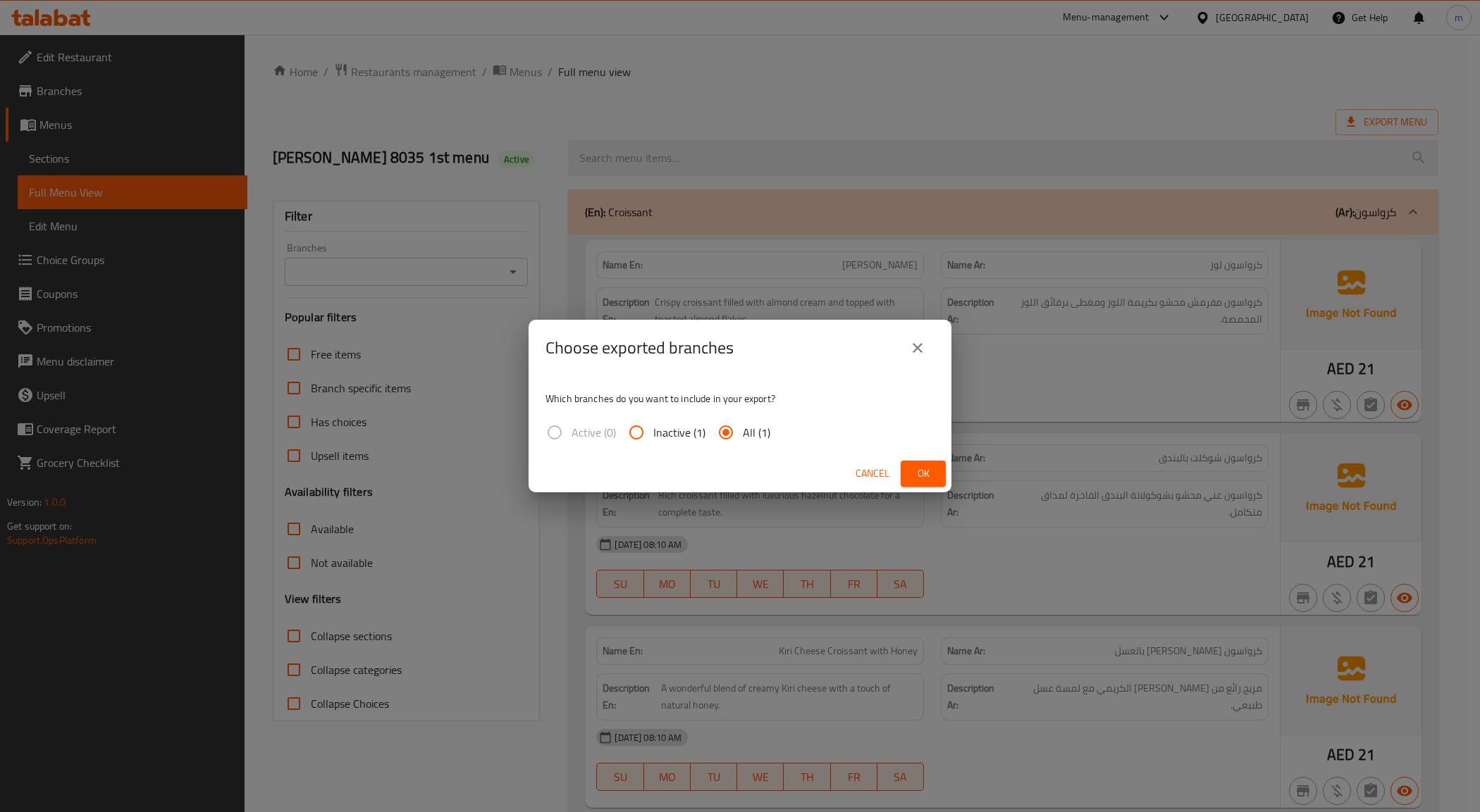
click at [720, 431] on input "All (1)" at bounding box center [726, 433] width 34 height 34
click at [927, 481] on span "Ok" at bounding box center [923, 473] width 22 height 17
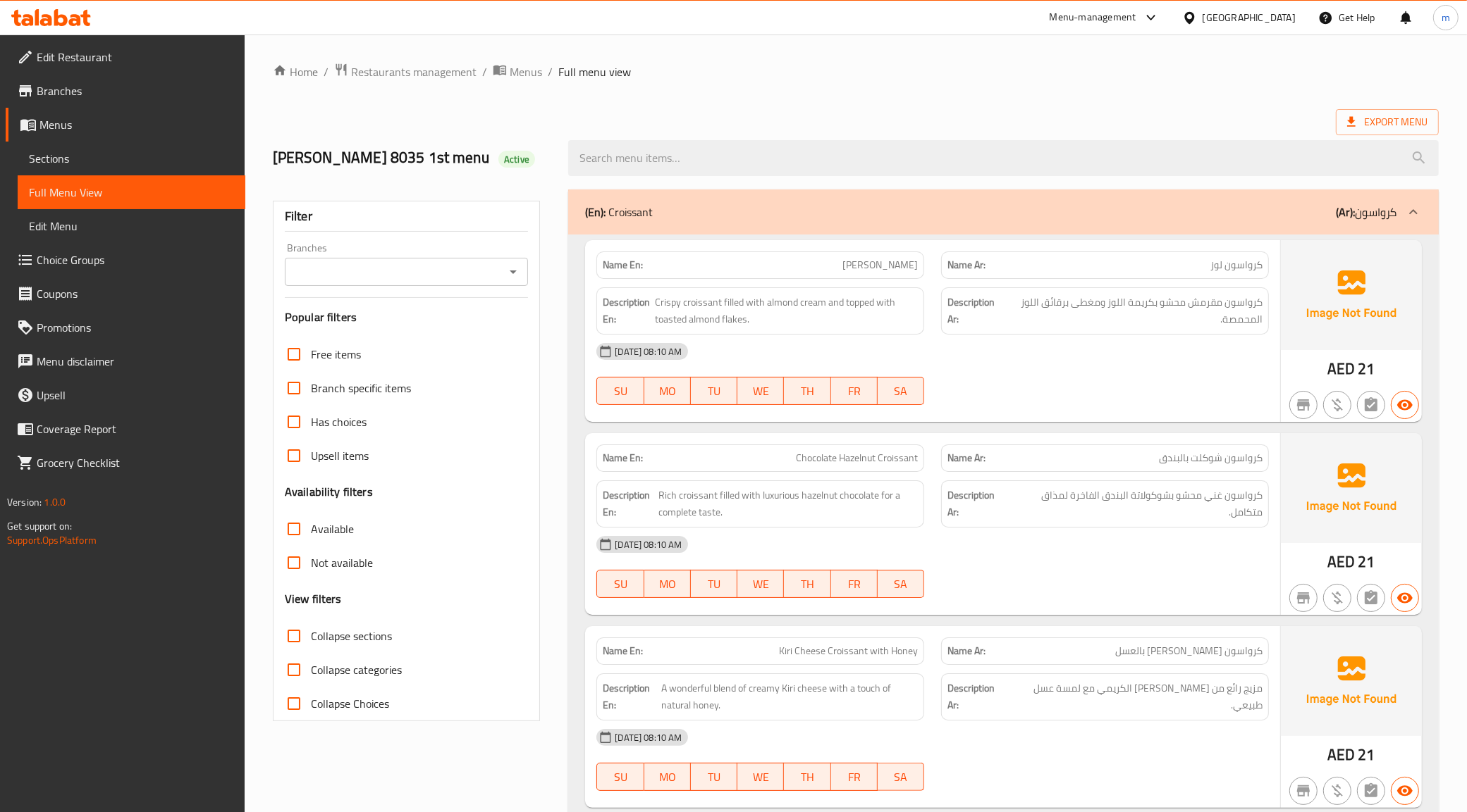
click at [779, 212] on div "(En): Croissant (Ar): كرواسون" at bounding box center [990, 212] width 812 height 17
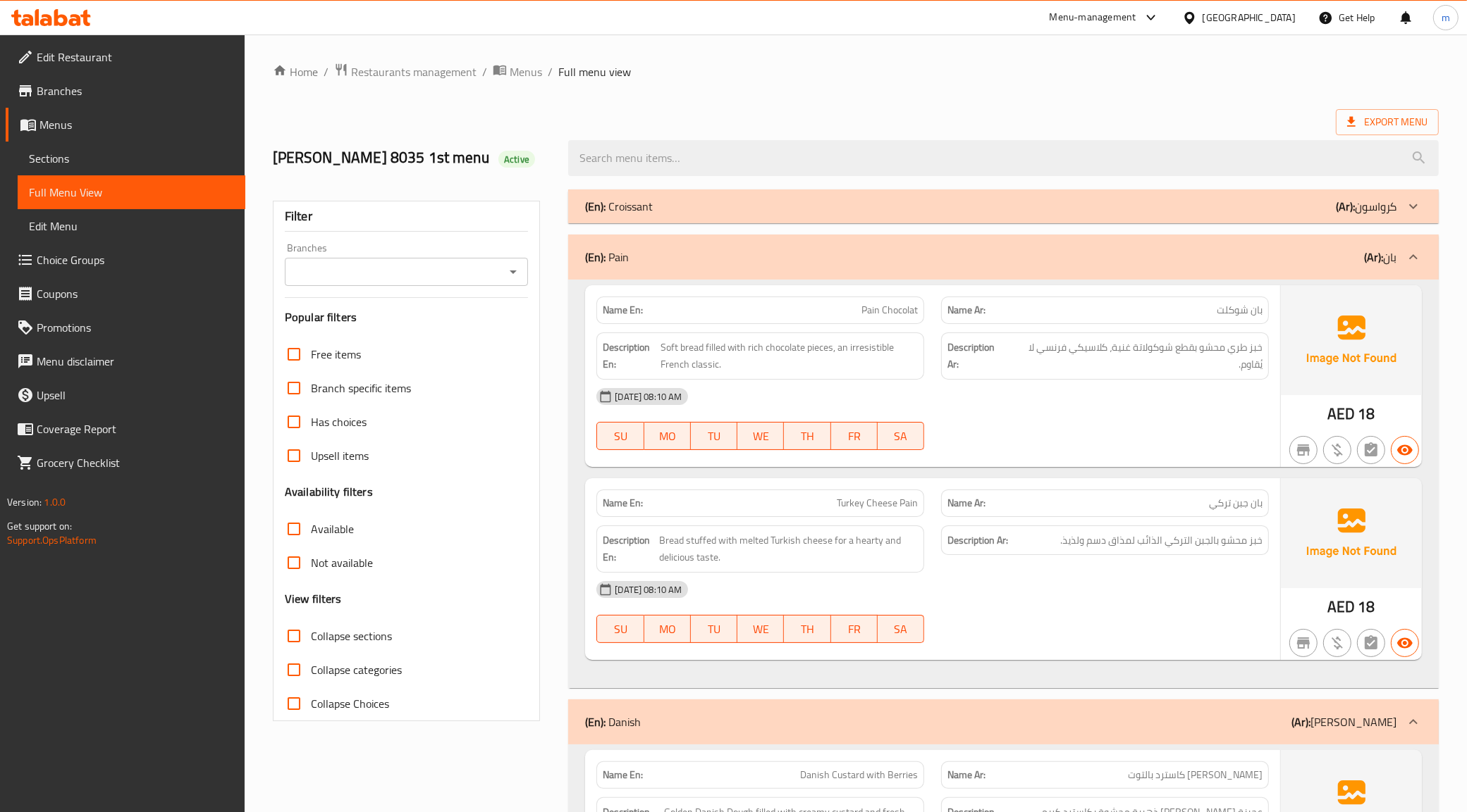
click at [801, 262] on div "(En): Pain (Ar): بان" at bounding box center [990, 257] width 812 height 17
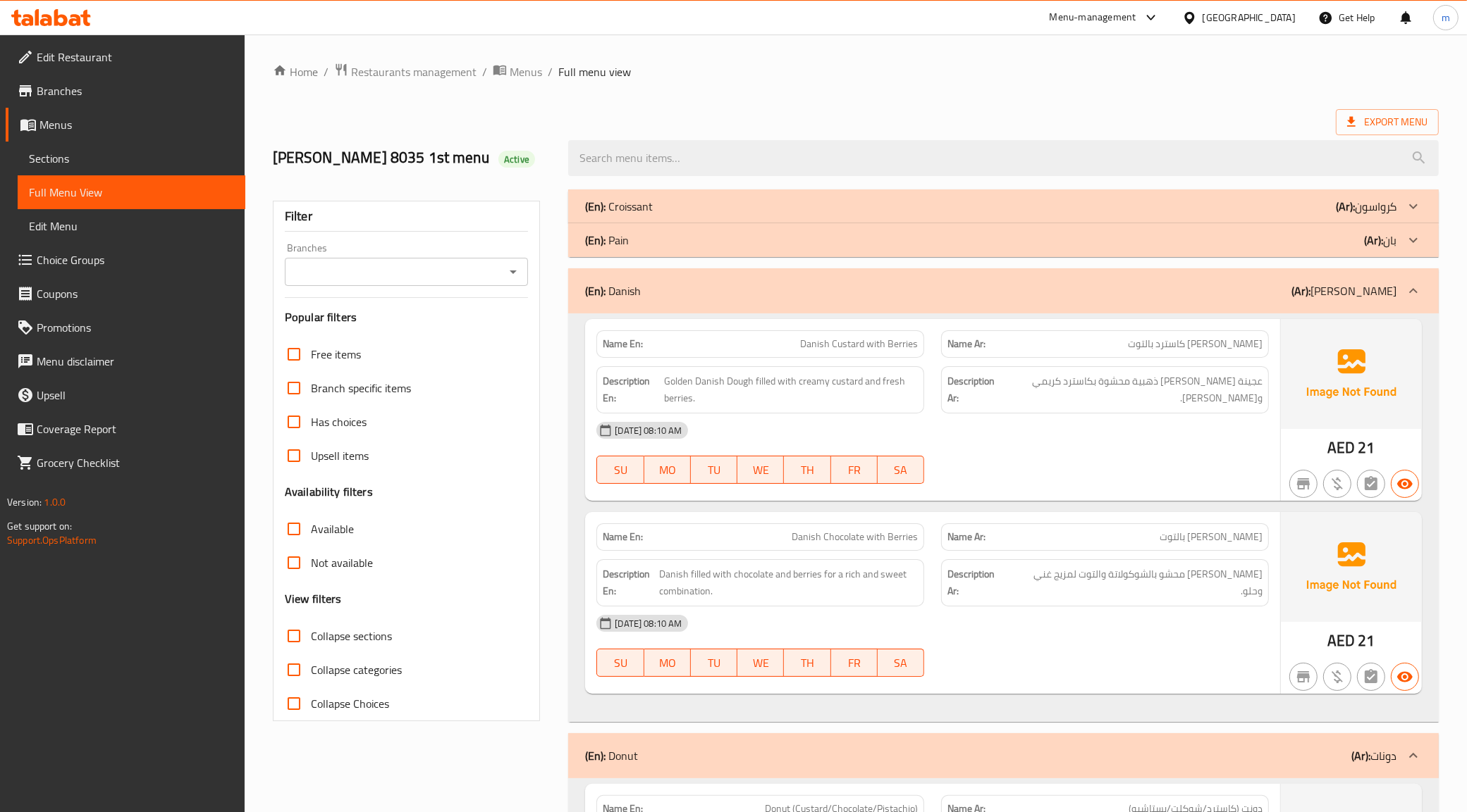
click at [789, 298] on div "(En): Danish (Ar): دانيش" at bounding box center [990, 291] width 812 height 17
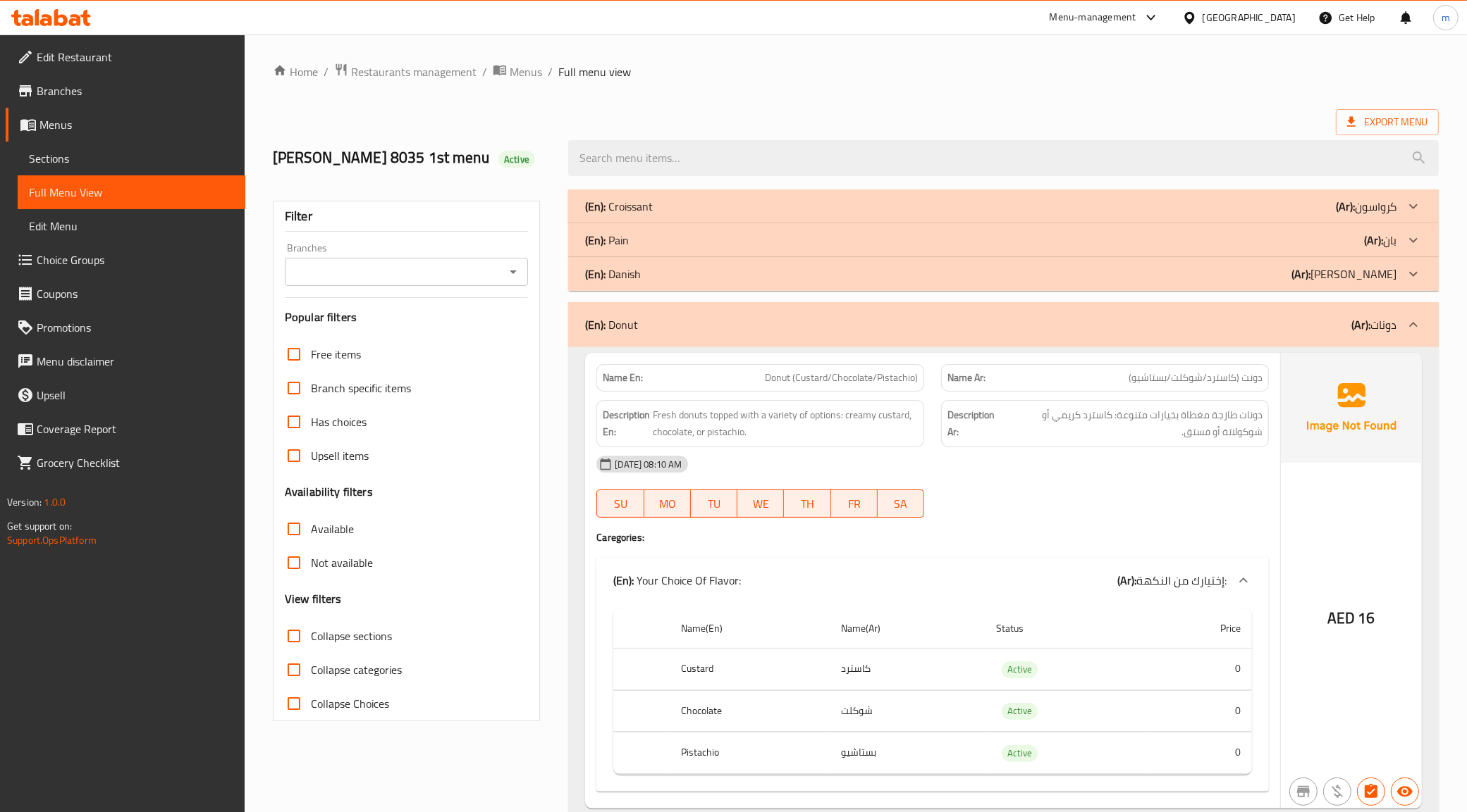
click at [783, 339] on div "(En): Donut (Ar): دونات" at bounding box center [1003, 325] width 871 height 45
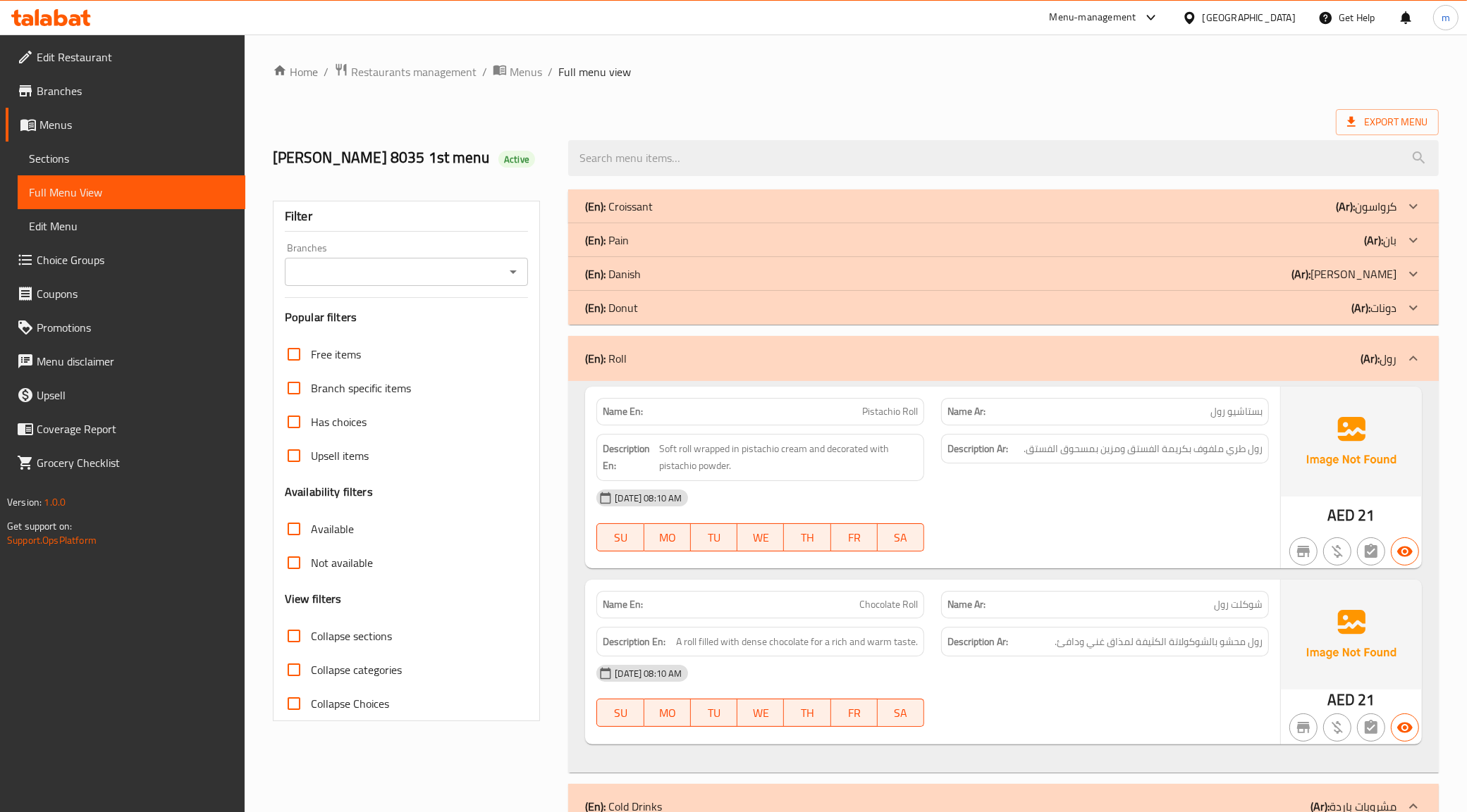
click at [758, 364] on div "(En): Roll (Ar): رول" at bounding box center [990, 359] width 812 height 17
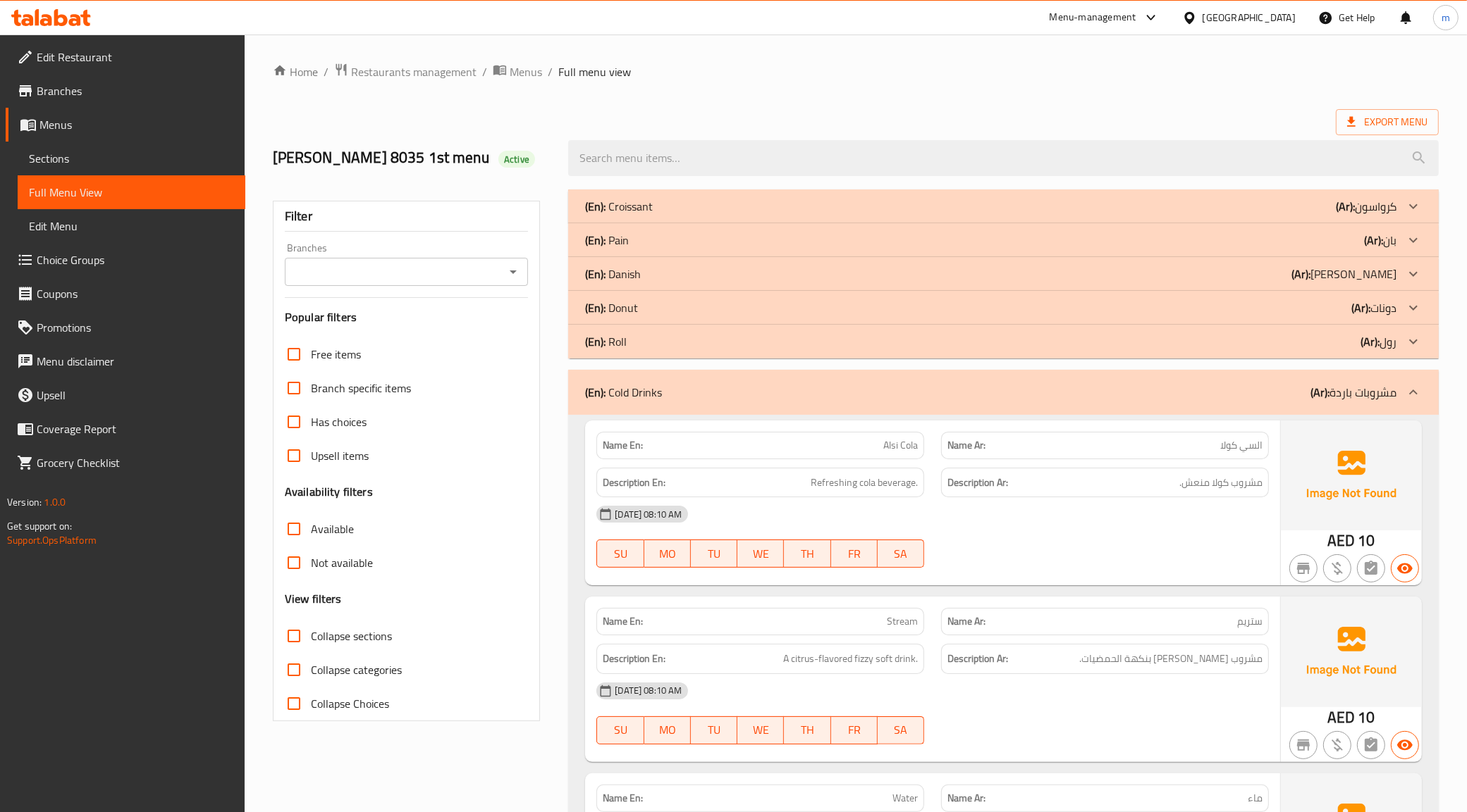
click at [786, 398] on div "(En): Cold Drinks (Ar): مشروبات باردة" at bounding box center [990, 392] width 812 height 17
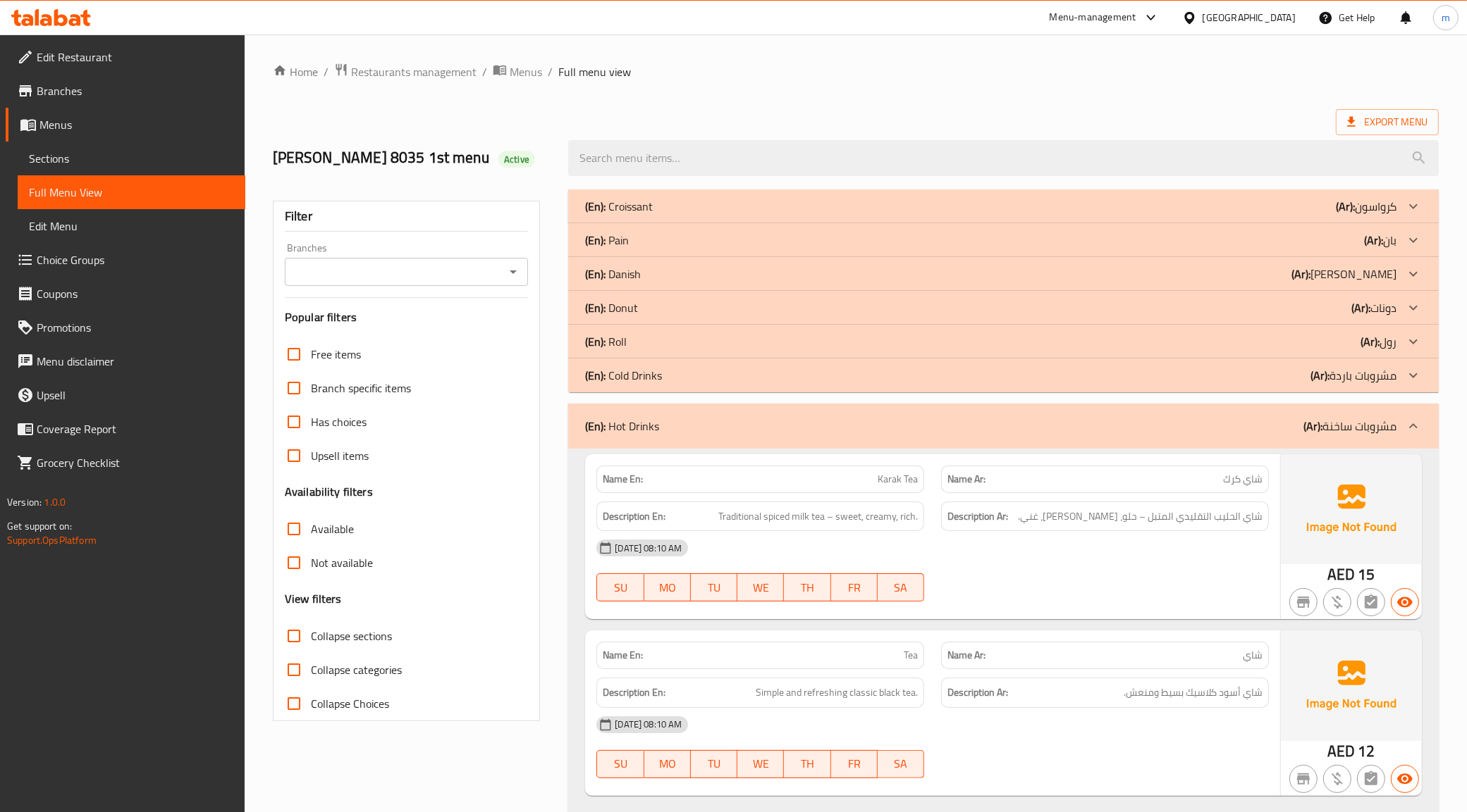
click at [770, 420] on div "(En): Hot Drinks (Ar): مشروبات ساخنة" at bounding box center [990, 426] width 812 height 17
